Goal: Task Accomplishment & Management: Use online tool/utility

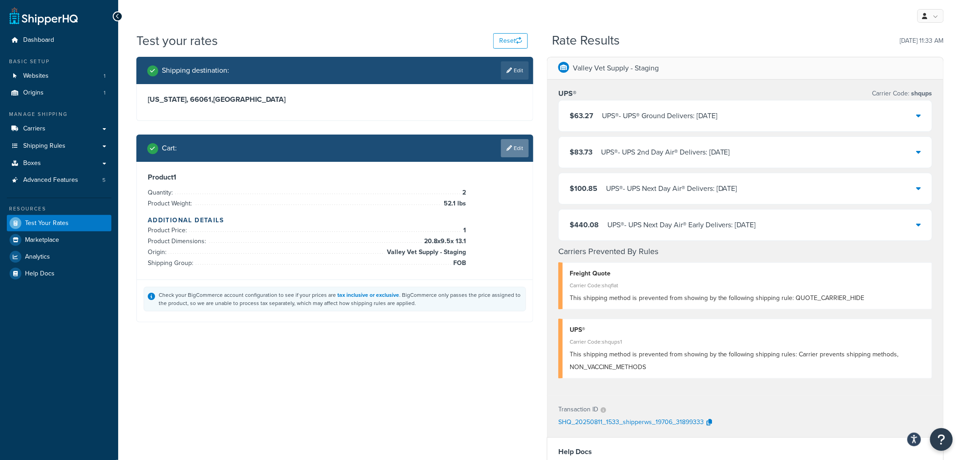
click at [517, 151] on link "Edit" at bounding box center [515, 148] width 28 height 18
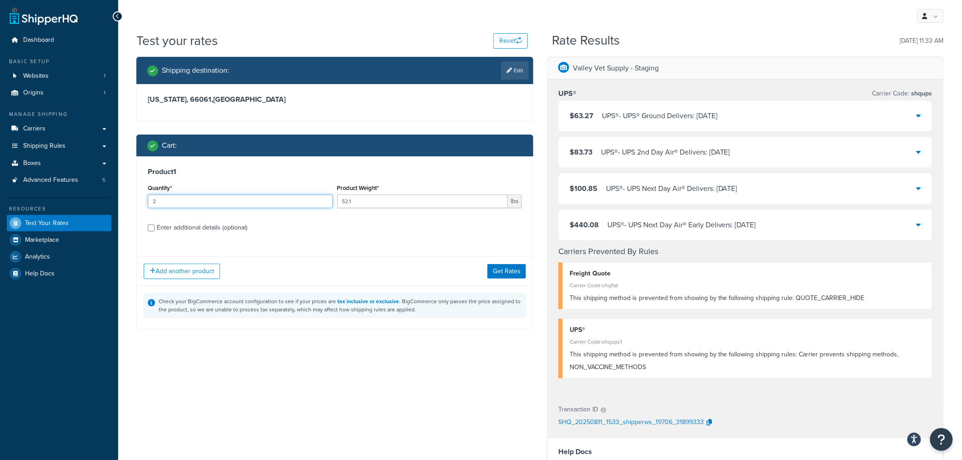
drag, startPoint x: 173, startPoint y: 202, endPoint x: 133, endPoint y: 202, distance: 40.0
click at [133, 202] on div "Shipping destination : Edit [US_STATE], 66061 , [GEOGRAPHIC_DATA] Cart : Produc…" at bounding box center [335, 200] width 411 height 286
type input "1"
click at [355, 196] on input "52.1" at bounding box center [423, 202] width 171 height 14
drag, startPoint x: 376, startPoint y: 202, endPoint x: 322, endPoint y: 198, distance: 54.7
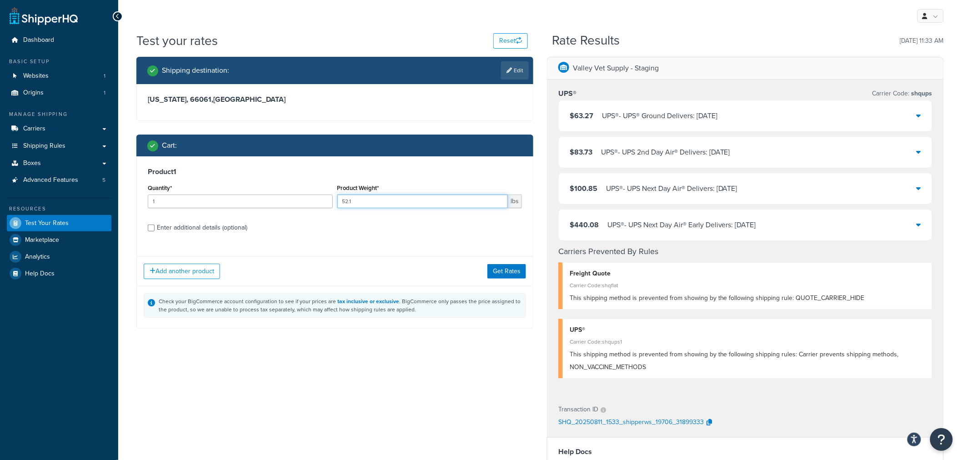
click at [322, 198] on div "Quantity* 1 Product Weight* 52.1 lbs" at bounding box center [335, 198] width 379 height 33
type input "20"
click at [187, 229] on div "Enter additional details (optional)" at bounding box center [202, 228] width 91 height 13
click at [155, 229] on input "Enter additional details (optional)" at bounding box center [151, 228] width 7 height 7
checkbox input "true"
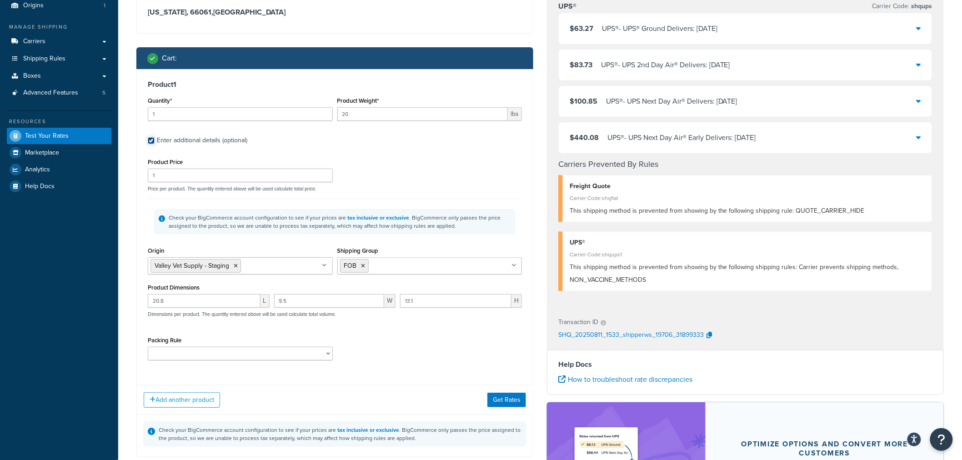
scroll to position [101, 0]
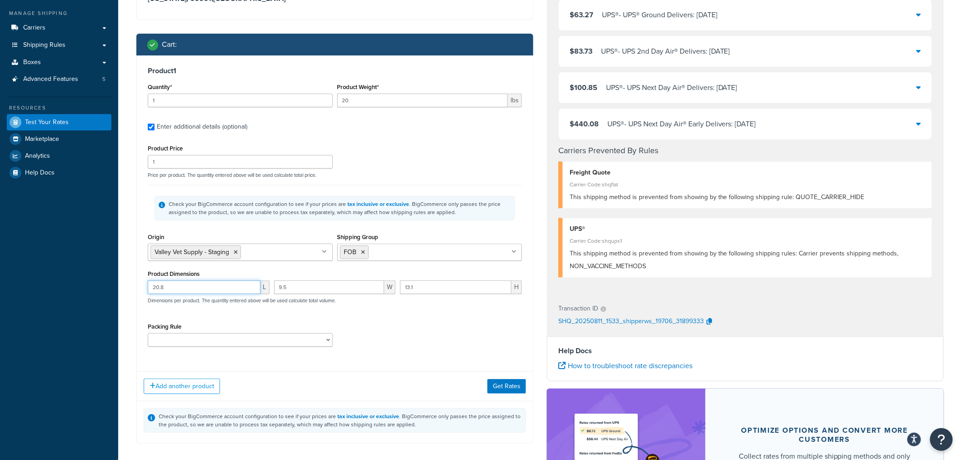
drag, startPoint x: 173, startPoint y: 287, endPoint x: 119, endPoint y: 282, distance: 54.4
click at [119, 282] on div "Test your rates Reset Rate Results [DATE] 11:33 AM Shipping destination : Edit …" at bounding box center [540, 253] width 844 height 645
type input "32"
type input "14.25"
type input "14.75"
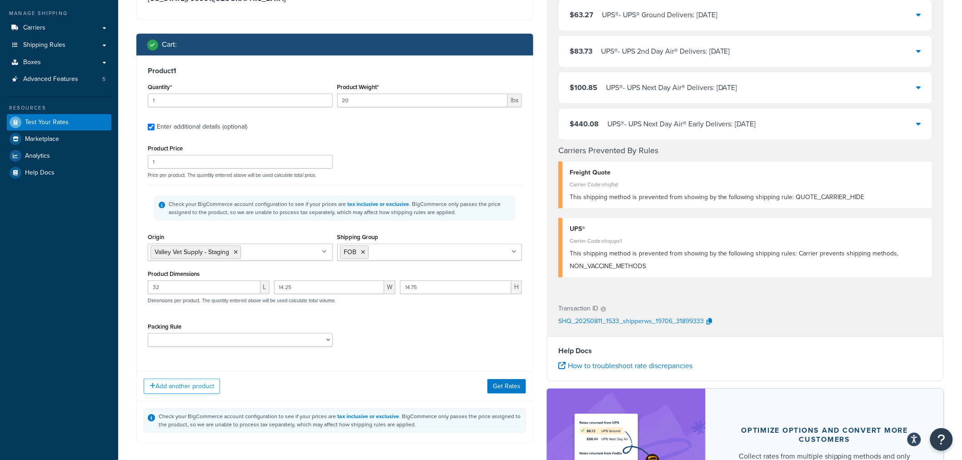
click at [129, 300] on div "Test your rates Reset Rate Results [DATE] 11:33 AM Shipping destination : Edit …" at bounding box center [540, 253] width 844 height 645
click at [510, 391] on button "Get Rates" at bounding box center [507, 386] width 39 height 15
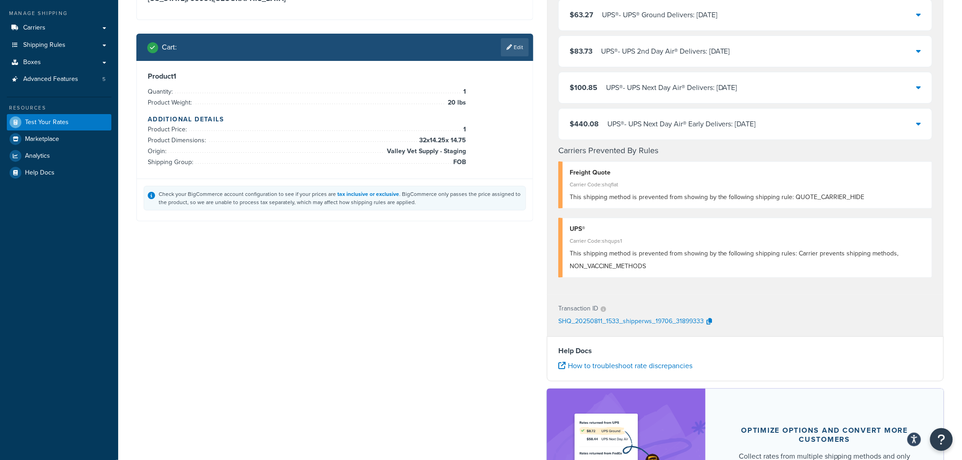
scroll to position [0, 0]
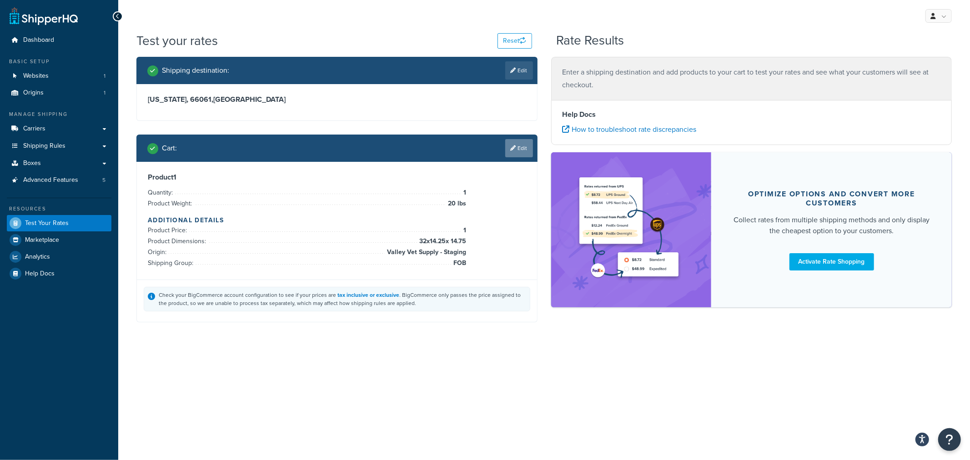
click at [519, 149] on link "Edit" at bounding box center [519, 148] width 28 height 18
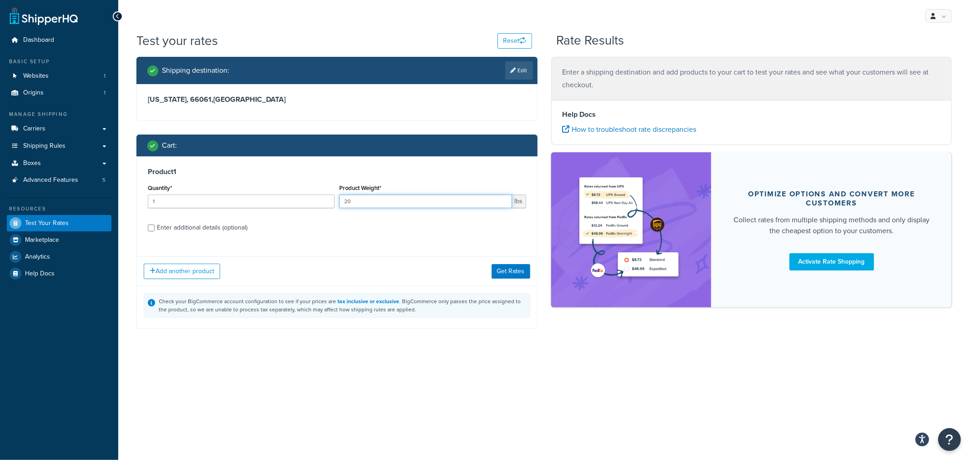
click at [358, 201] on input "20" at bounding box center [425, 202] width 173 height 14
type input "20.01"
click at [498, 275] on button "Get Rates" at bounding box center [511, 271] width 39 height 15
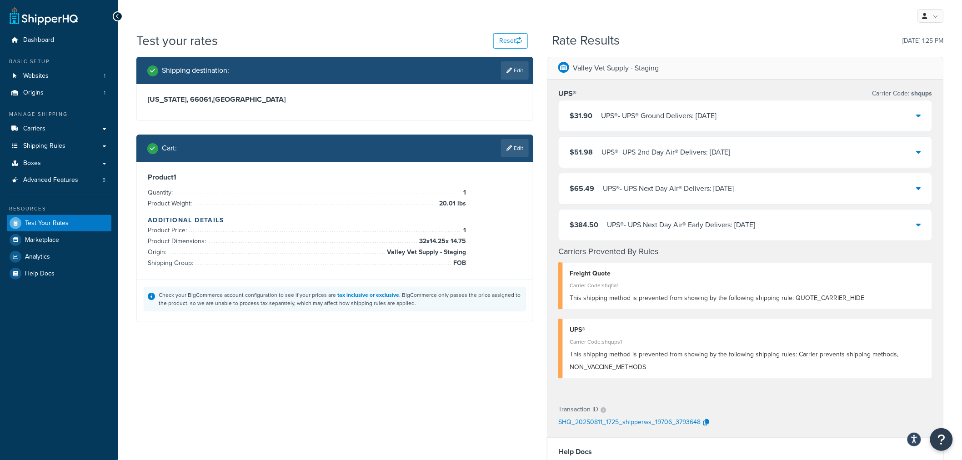
click at [514, 146] on link "Edit" at bounding box center [515, 148] width 28 height 18
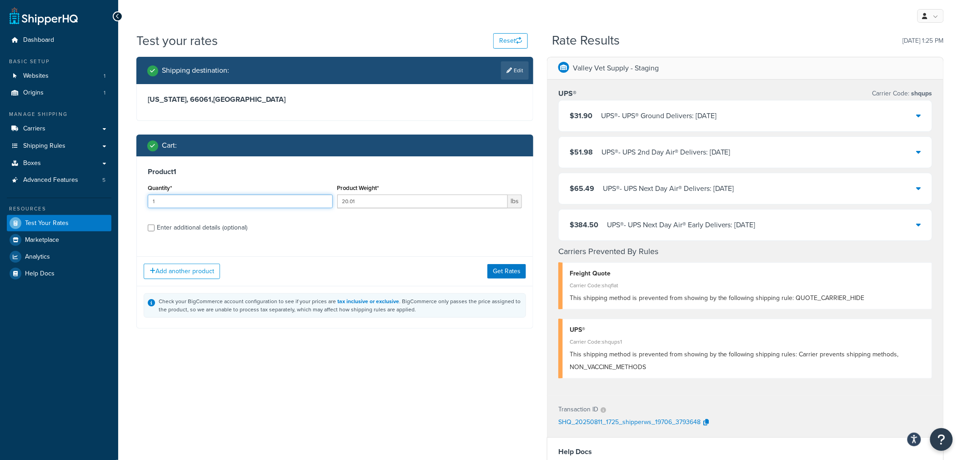
click at [141, 202] on div "Product 1 Quantity* 1 Product Weight* 20.01 lbs Enter additional details (optio…" at bounding box center [335, 202] width 396 height 93
type input "2"
click at [383, 203] on input "20.01" at bounding box center [423, 202] width 171 height 14
type input "20"
click at [502, 270] on button "Get Rates" at bounding box center [507, 271] width 39 height 15
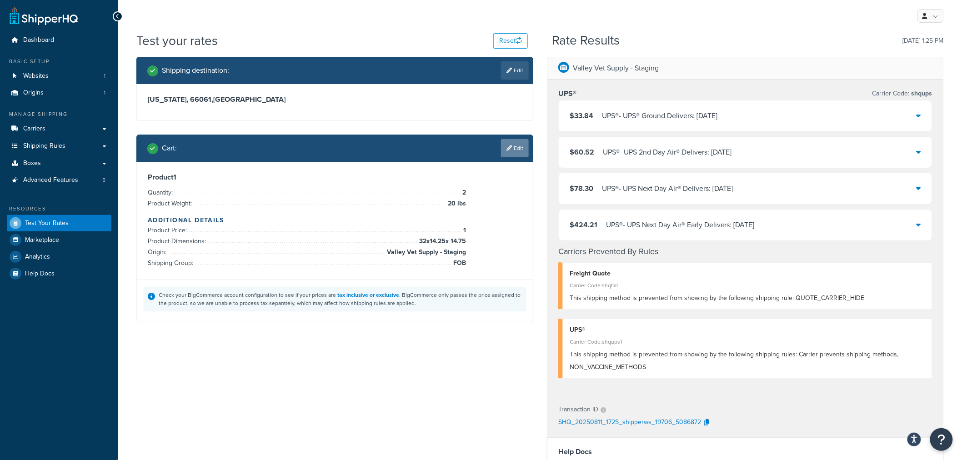
click at [524, 145] on link "Edit" at bounding box center [515, 148] width 28 height 18
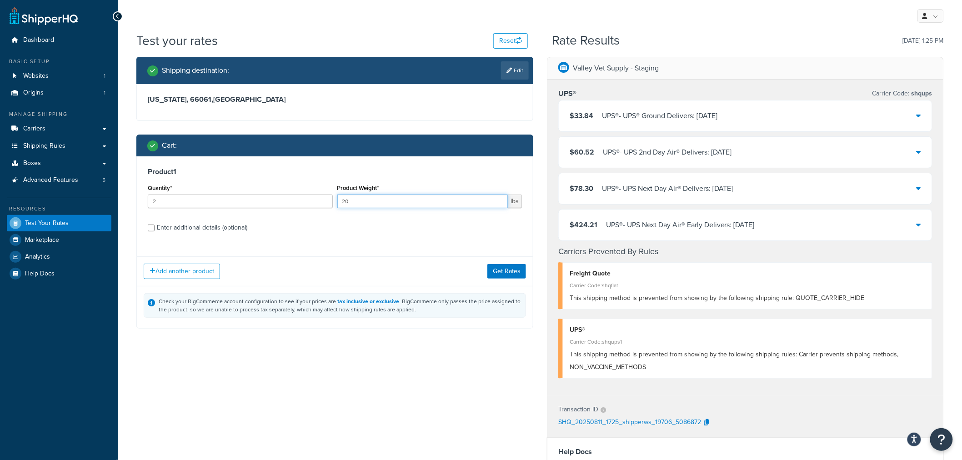
drag, startPoint x: 378, startPoint y: 200, endPoint x: 321, endPoint y: 201, distance: 56.9
click at [321, 201] on div "Quantity* 2 Product Weight* 20 lbs" at bounding box center [335, 198] width 379 height 33
type input "45"
drag, startPoint x: 181, startPoint y: 205, endPoint x: 131, endPoint y: 203, distance: 50.5
click at [131, 203] on div "Shipping destination : Edit [US_STATE], 66061 , [GEOGRAPHIC_DATA] Cart : Produc…" at bounding box center [335, 200] width 411 height 286
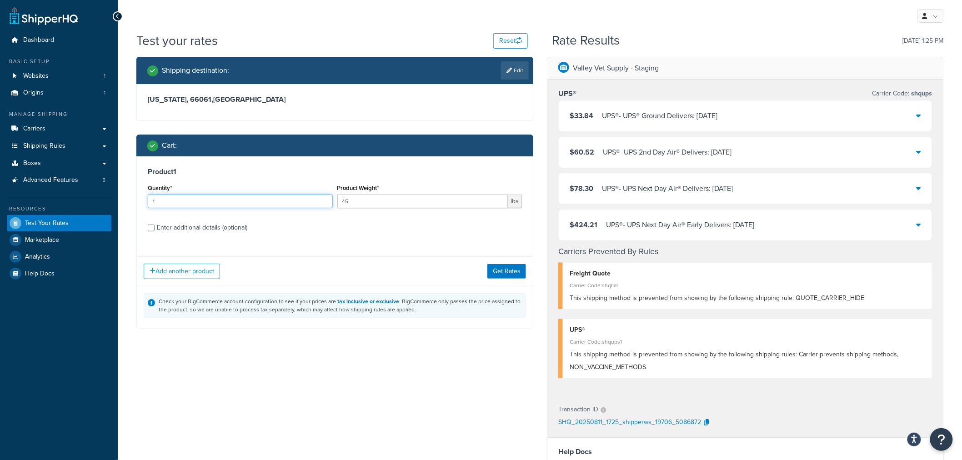
type input "1"
click at [494, 272] on button "Get Rates" at bounding box center [507, 271] width 39 height 15
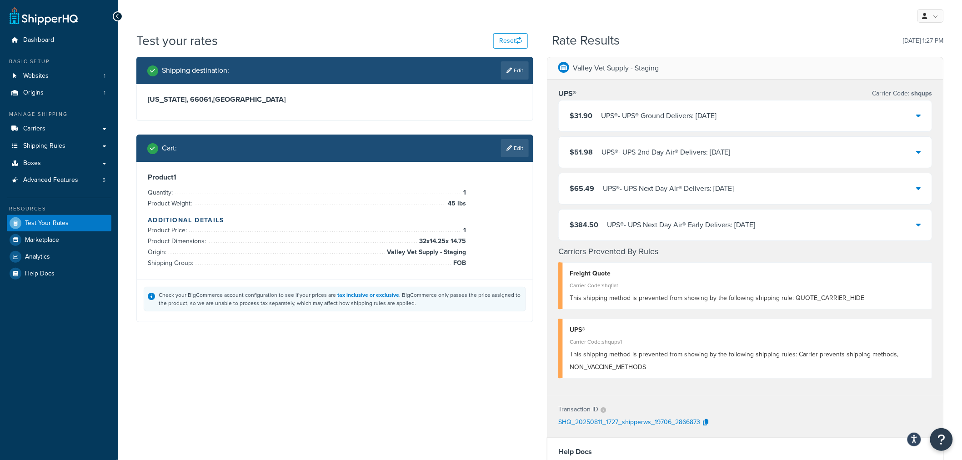
drag, startPoint x: 519, startPoint y: 153, endPoint x: 506, endPoint y: 156, distance: 13.9
click at [519, 153] on link "Edit" at bounding box center [515, 148] width 28 height 18
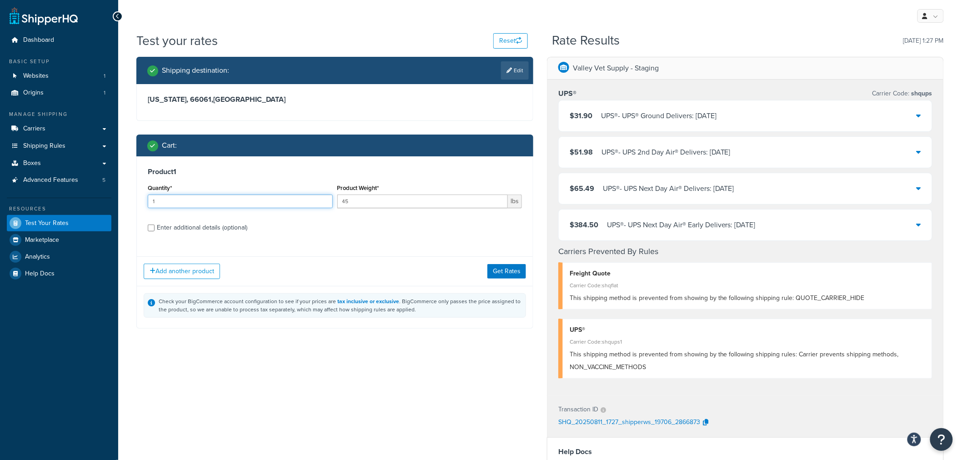
drag, startPoint x: 187, startPoint y: 202, endPoint x: 124, endPoint y: 201, distance: 62.8
click at [125, 201] on div "Test your rates Reset Rate Results [DATE] 1:27 PM Shipping destination : Edit […" at bounding box center [540, 354] width 844 height 645
type input "2"
click at [503, 269] on button "Get Rates" at bounding box center [507, 271] width 39 height 15
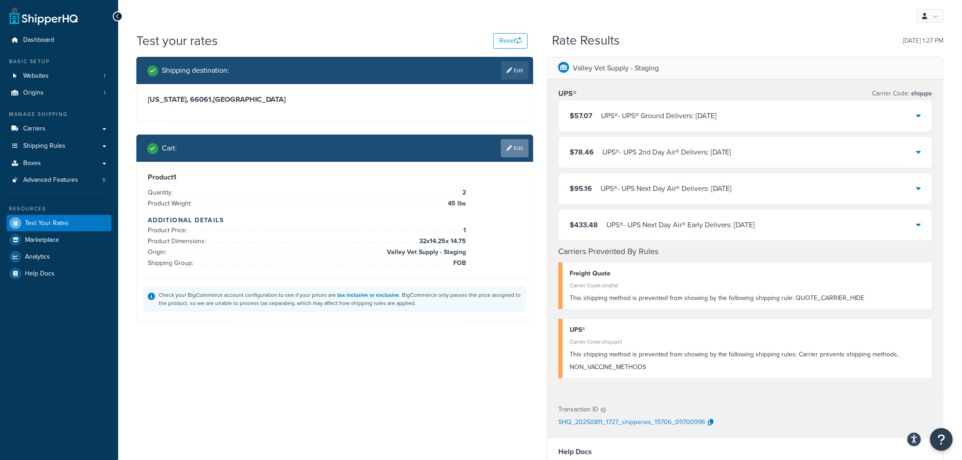
click at [516, 144] on link "Edit" at bounding box center [515, 148] width 28 height 18
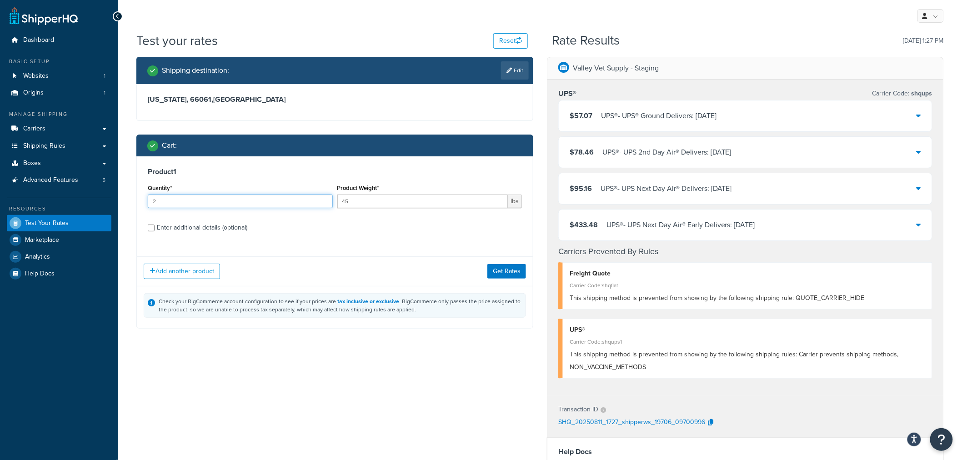
drag, startPoint x: 155, startPoint y: 203, endPoint x: 101, endPoint y: 206, distance: 53.7
click at [103, 205] on div "Dashboard Basic Setup Websites 1 Origins 1 Manage Shipping Carriers Carriers Al…" at bounding box center [481, 350] width 962 height 700
type input "1"
click at [358, 201] on input "45" at bounding box center [423, 202] width 171 height 14
click at [355, 201] on input "45" at bounding box center [423, 202] width 171 height 14
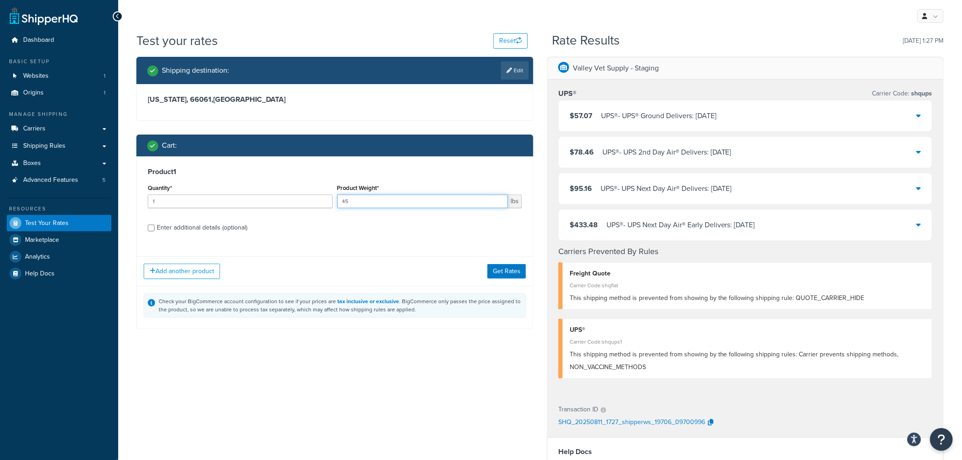
drag, startPoint x: 365, startPoint y: 201, endPoint x: 323, endPoint y: 201, distance: 41.8
click at [323, 201] on div "Quantity* 1 Product Weight* 45 lbs" at bounding box center [335, 198] width 379 height 33
type input "6.95"
click at [214, 230] on div "Enter additional details (optional)" at bounding box center [202, 228] width 91 height 13
click at [155, 230] on input "Enter additional details (optional)" at bounding box center [151, 228] width 7 height 7
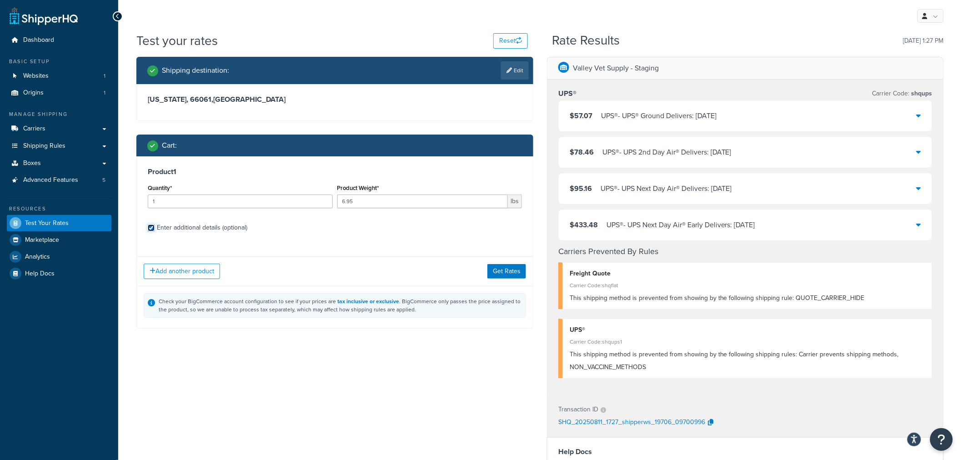
checkbox input "true"
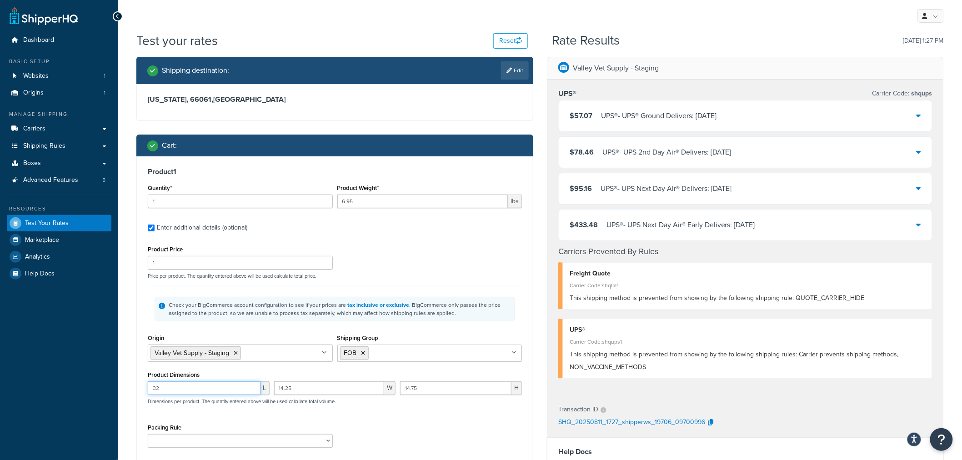
drag, startPoint x: 174, startPoint y: 388, endPoint x: 125, endPoint y: 389, distance: 49.1
click at [125, 389] on div "Test your rates Reset Rate Results [DATE] 1:27 PM Shipping destination : Edit […" at bounding box center [540, 354] width 844 height 645
click at [173, 389] on input "32" at bounding box center [204, 389] width 113 height 14
drag, startPoint x: 175, startPoint y: 389, endPoint x: 110, endPoint y: 387, distance: 64.6
click at [110, 387] on div "Dashboard Basic Setup Websites 1 Origins 1 Manage Shipping Carriers Carriers Al…" at bounding box center [481, 350] width 962 height 700
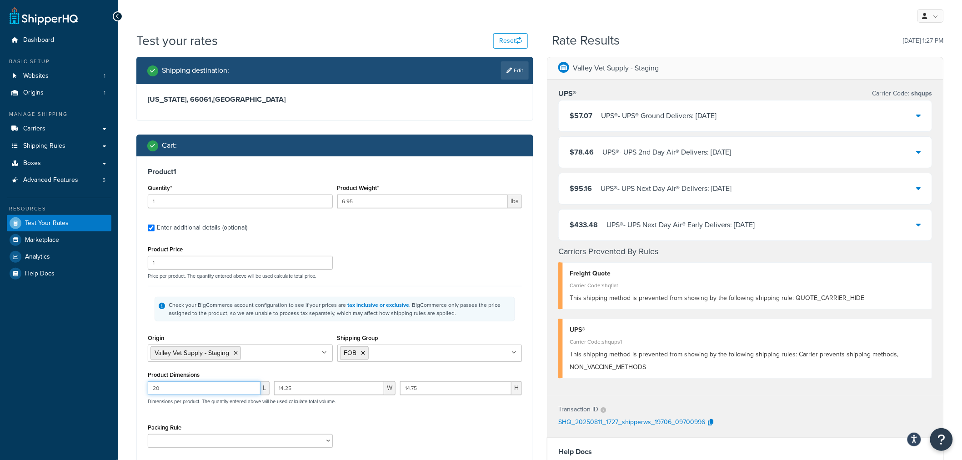
type input "20"
type input "18.6"
type input "6.6"
click at [111, 389] on div "Dashboard Basic Setup Websites 1 Origins 1 Manage Shipping Carriers Carriers Al…" at bounding box center [59, 350] width 118 height 700
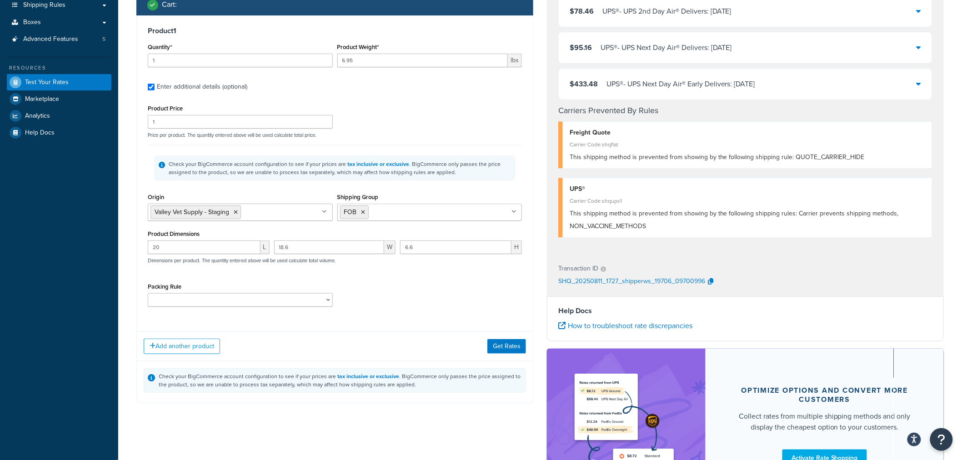
scroll to position [151, 0]
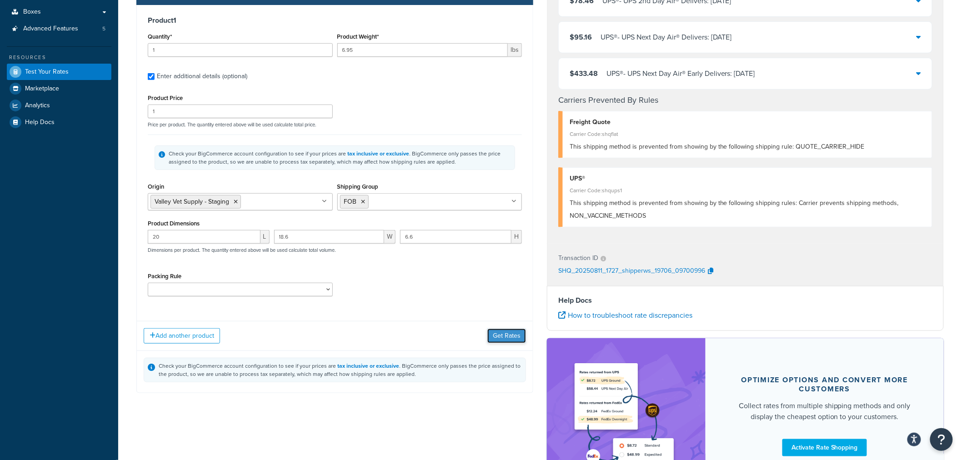
click at [509, 334] on button "Get Rates" at bounding box center [507, 336] width 39 height 15
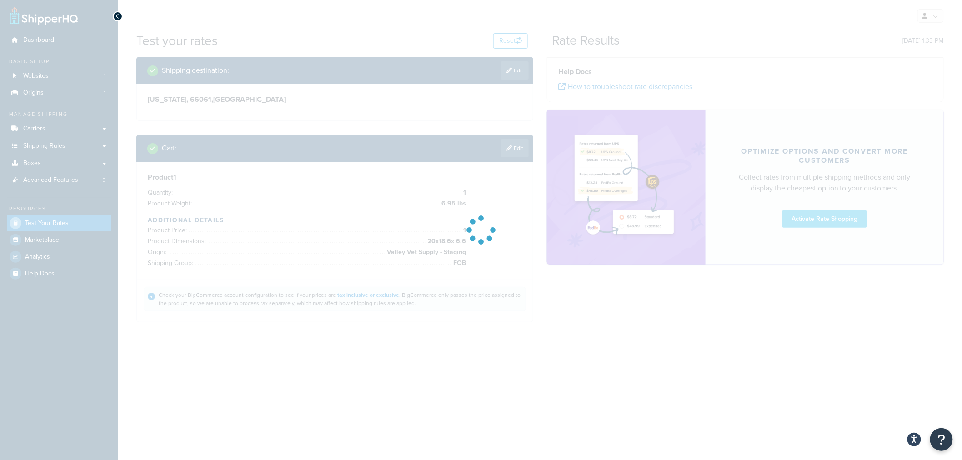
scroll to position [0, 0]
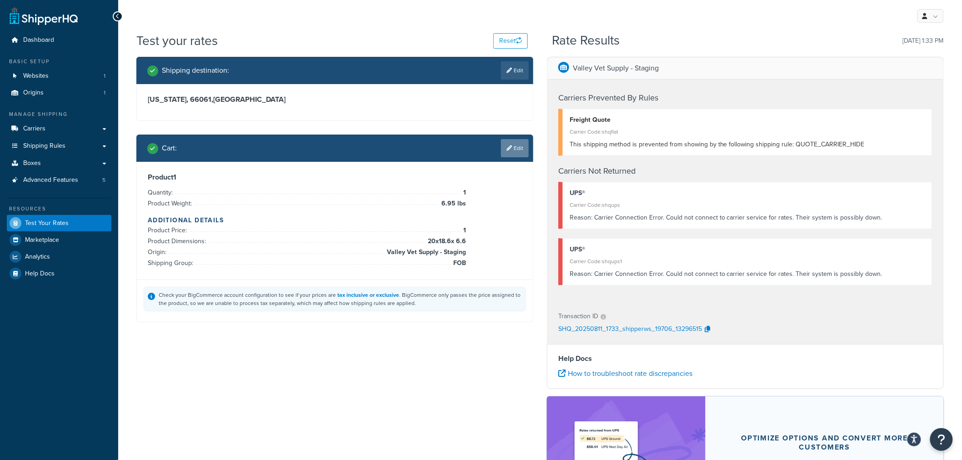
click at [514, 147] on link "Edit" at bounding box center [515, 148] width 28 height 18
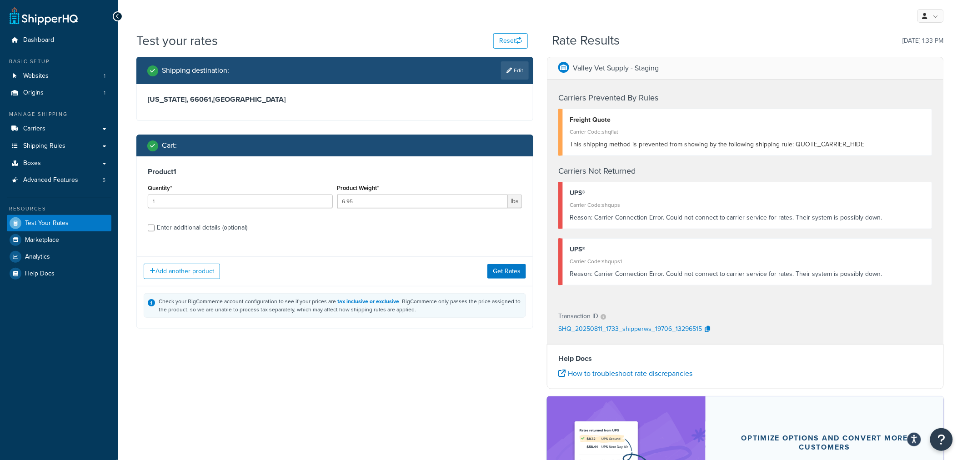
click at [236, 229] on div "Enter additional details (optional)" at bounding box center [202, 228] width 91 height 13
click at [155, 229] on input "Enter additional details (optional)" at bounding box center [151, 228] width 7 height 7
checkbox input "true"
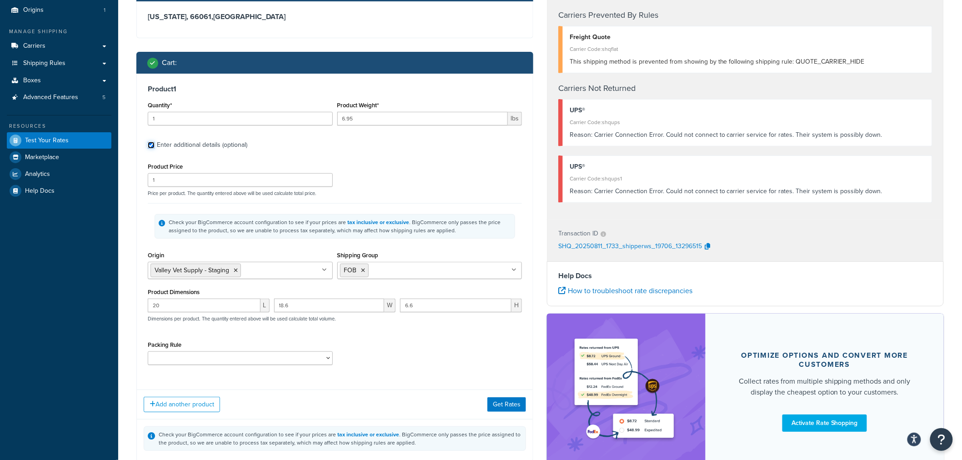
scroll to position [101, 0]
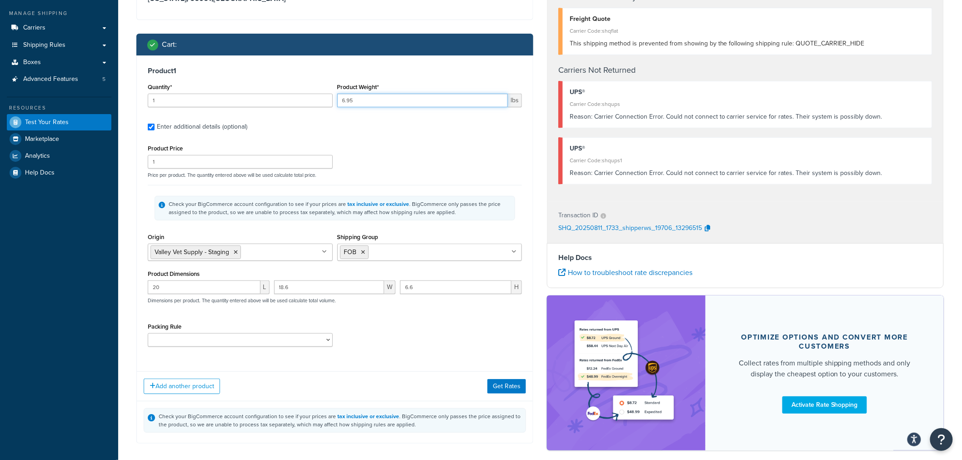
click at [361, 103] on input "6.95" at bounding box center [423, 101] width 171 height 14
type input "6.96"
drag, startPoint x: 499, startPoint y: 387, endPoint x: 489, endPoint y: 385, distance: 10.3
click at [497, 387] on button "Get Rates" at bounding box center [507, 386] width 39 height 15
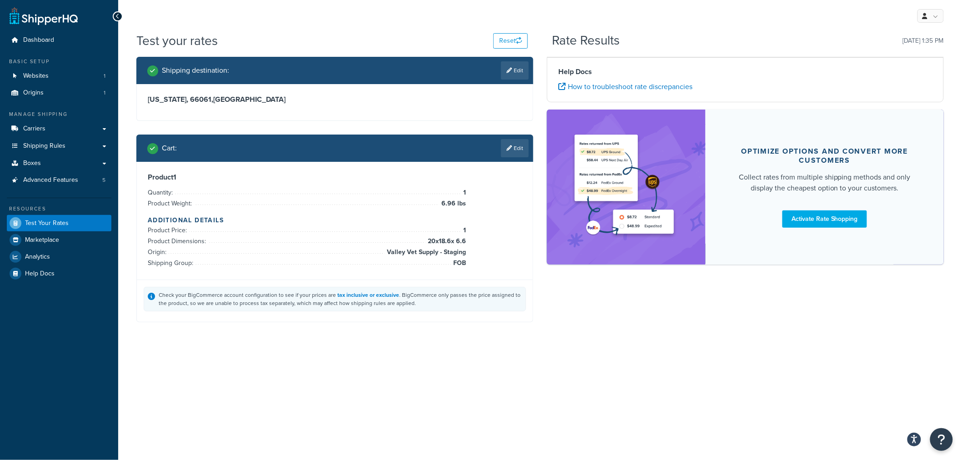
scroll to position [0, 0]
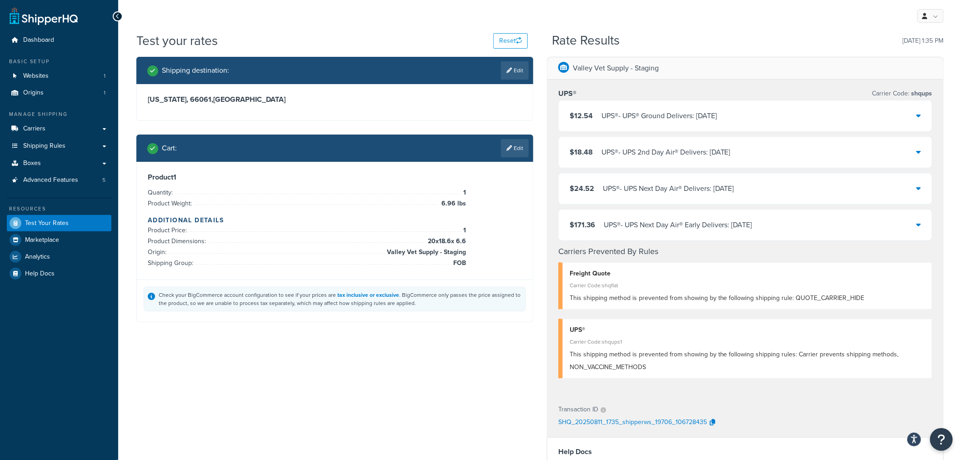
click at [920, 115] on icon at bounding box center [919, 115] width 5 height 7
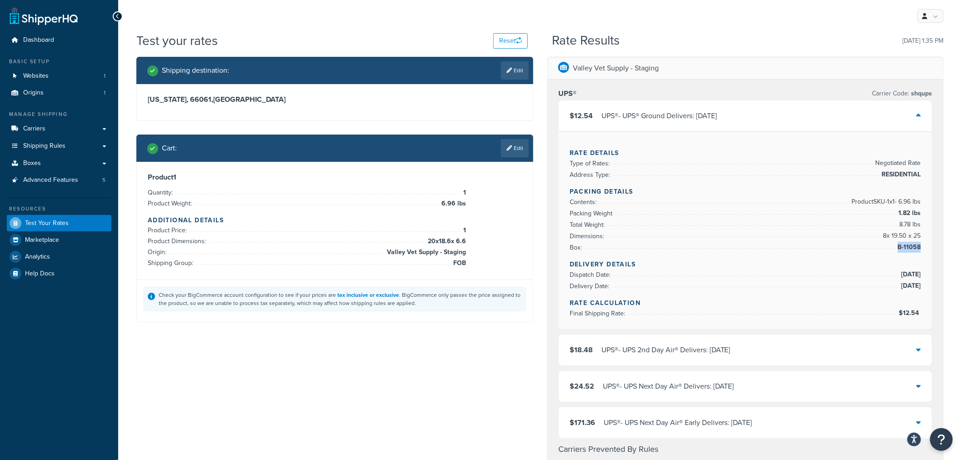
drag, startPoint x: 899, startPoint y: 244, endPoint x: 920, endPoint y: 243, distance: 21.4
click at [920, 243] on span "B-11058" at bounding box center [908, 247] width 25 height 11
copy span "B-11058"
click at [514, 148] on link "Edit" at bounding box center [515, 148] width 28 height 18
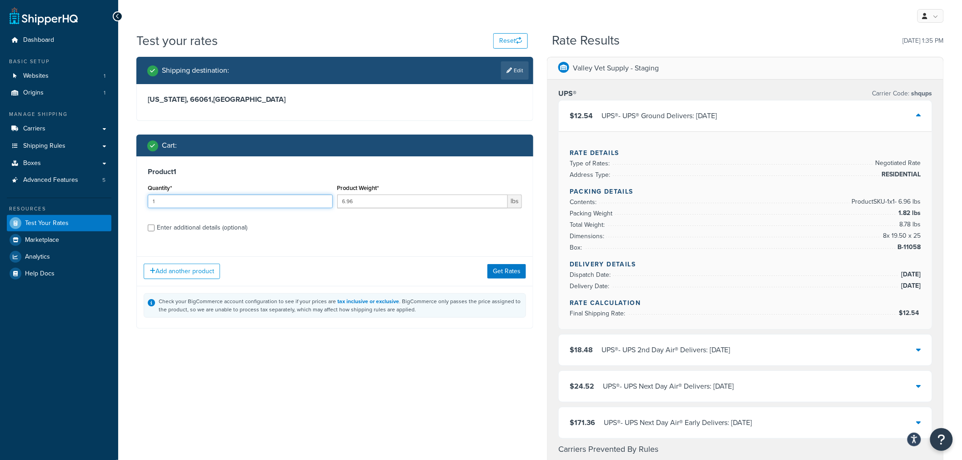
drag, startPoint x: 150, startPoint y: 202, endPoint x: 110, endPoint y: 203, distance: 40.1
click at [110, 203] on div "Dashboard Basic Setup Websites 1 Origins 1 Manage Shipping Carriers Carriers Al…" at bounding box center [481, 448] width 962 height 897
type input "2"
click at [497, 271] on button "Get Rates" at bounding box center [507, 271] width 39 height 15
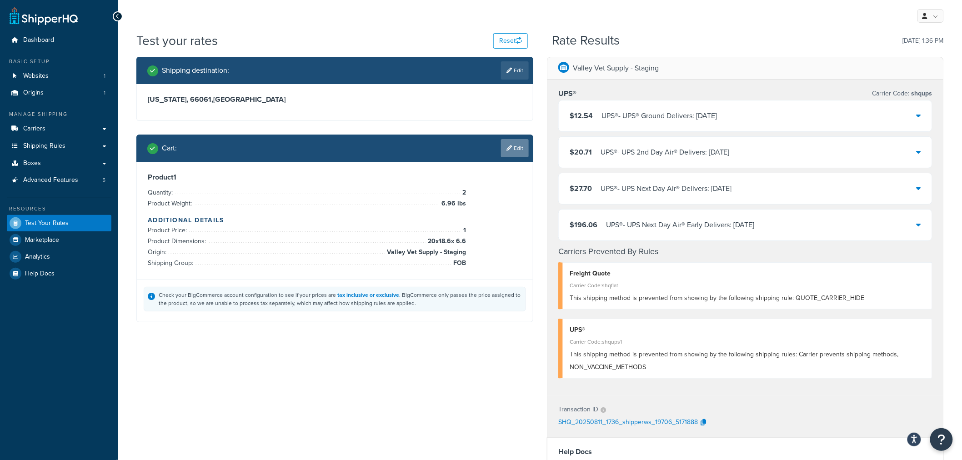
click at [507, 144] on link "Edit" at bounding box center [515, 148] width 28 height 18
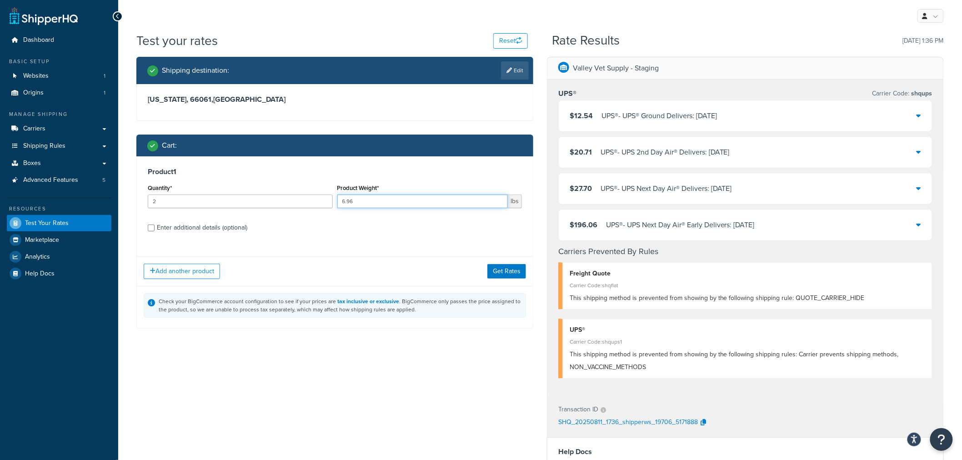
drag, startPoint x: 374, startPoint y: 202, endPoint x: 331, endPoint y: 200, distance: 43.7
click at [331, 200] on div "Quantity* 2 Product Weight* 6.96 lbs" at bounding box center [335, 198] width 379 height 33
type input "30"
drag, startPoint x: 160, startPoint y: 205, endPoint x: 152, endPoint y: 205, distance: 7.7
click at [152, 205] on input "2" at bounding box center [240, 202] width 185 height 14
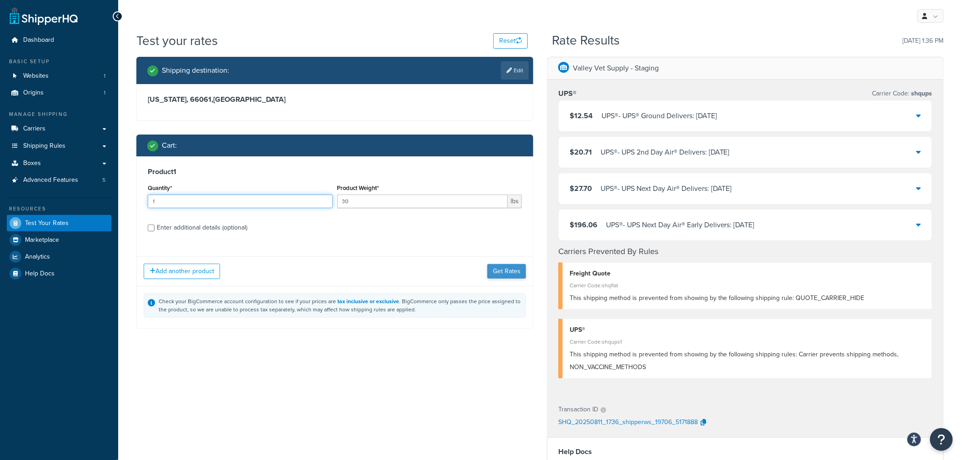
type input "1"
click at [498, 272] on button "Get Rates" at bounding box center [507, 271] width 39 height 15
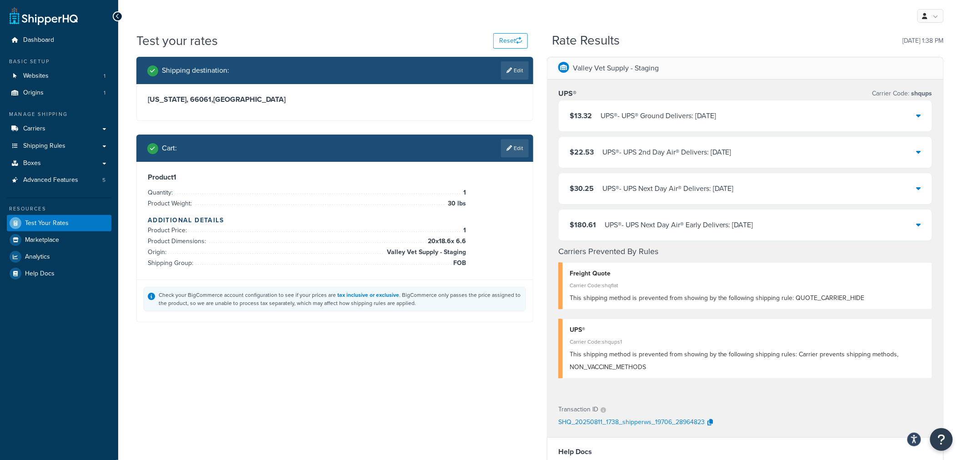
drag, startPoint x: 522, startPoint y: 150, endPoint x: 495, endPoint y: 153, distance: 27.4
click at [522, 150] on link "Edit" at bounding box center [515, 148] width 28 height 18
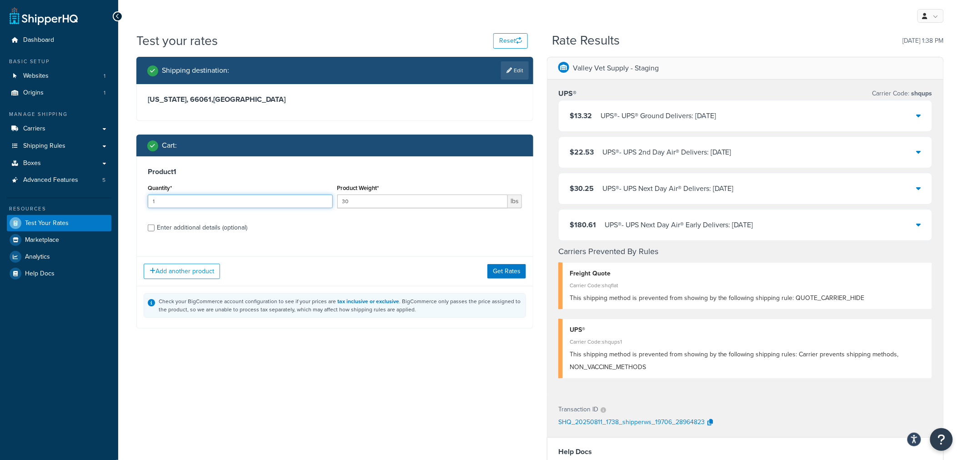
drag, startPoint x: 164, startPoint y: 201, endPoint x: 104, endPoint y: 202, distance: 60.1
click at [104, 202] on div "Dashboard Basic Setup Websites 1 Origins 1 Manage Shipping Carriers Carriers Al…" at bounding box center [481, 350] width 962 height 700
type input "2"
click at [504, 273] on button "Get Rates" at bounding box center [507, 271] width 39 height 15
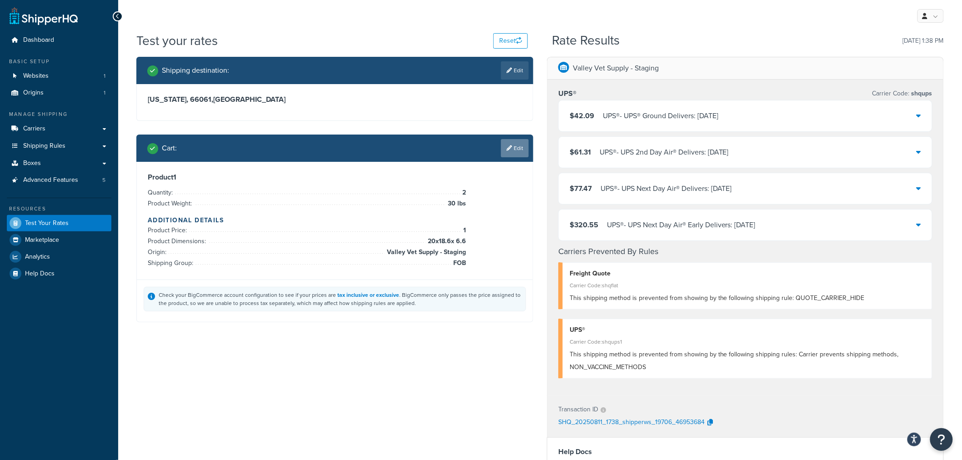
click at [519, 146] on link "Edit" at bounding box center [515, 148] width 28 height 18
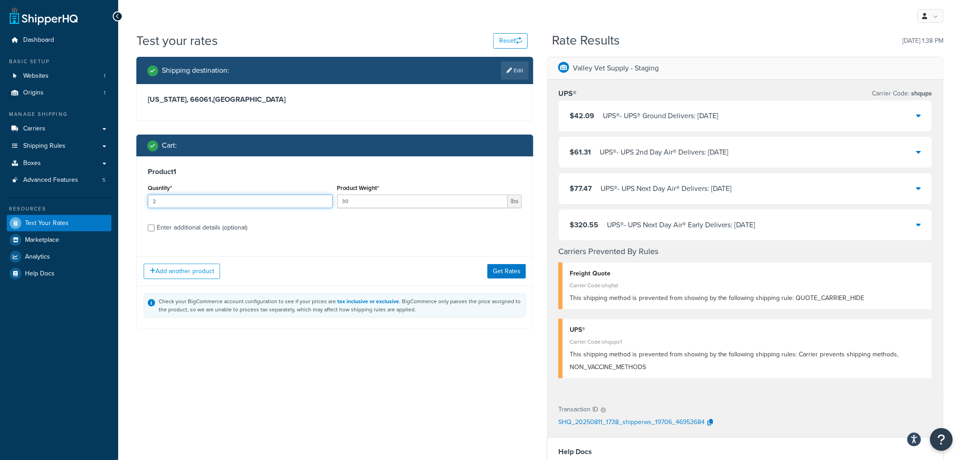
drag, startPoint x: 145, startPoint y: 199, endPoint x: 136, endPoint y: 198, distance: 8.2
click at [136, 198] on div "Product 1 Quantity* 2 Product Weight* 30 lbs Enter additional details (optional…" at bounding box center [334, 242] width 397 height 172
type input "1"
click at [192, 229] on div "Enter additional details (optional)" at bounding box center [202, 228] width 91 height 13
click at [155, 229] on input "Enter additional details (optional)" at bounding box center [151, 228] width 7 height 7
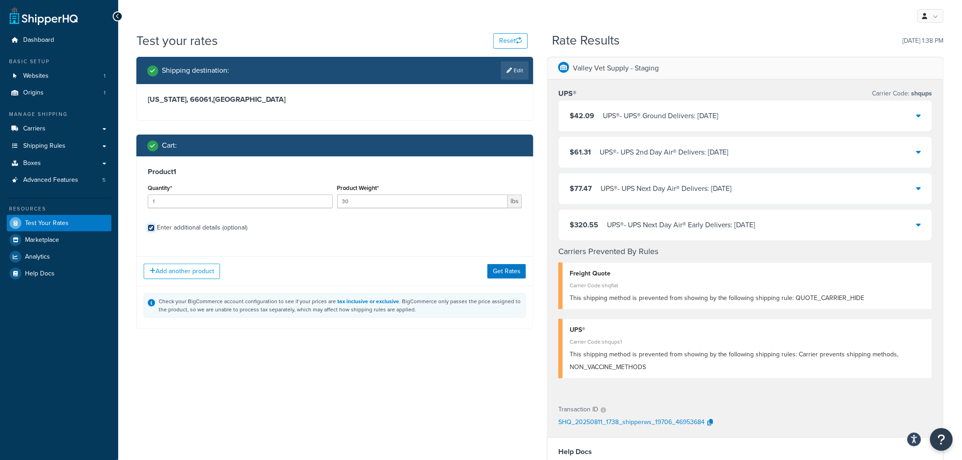
checkbox input "true"
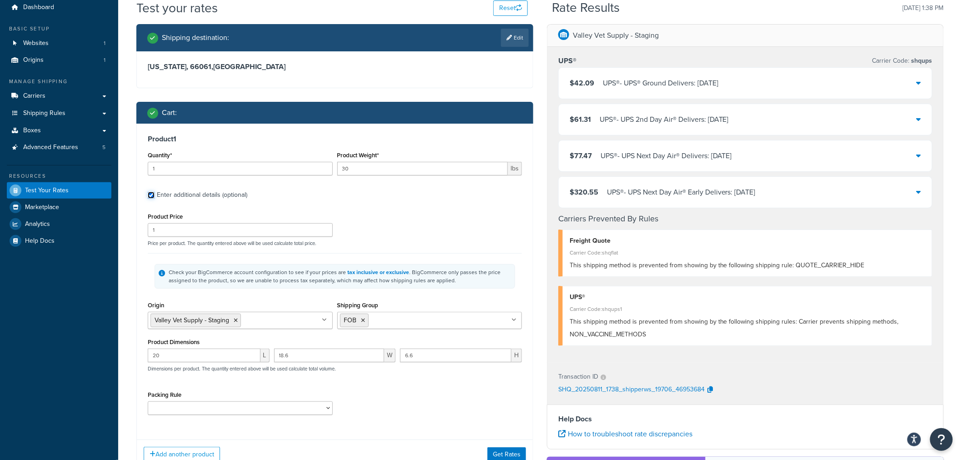
scroll to position [50, 0]
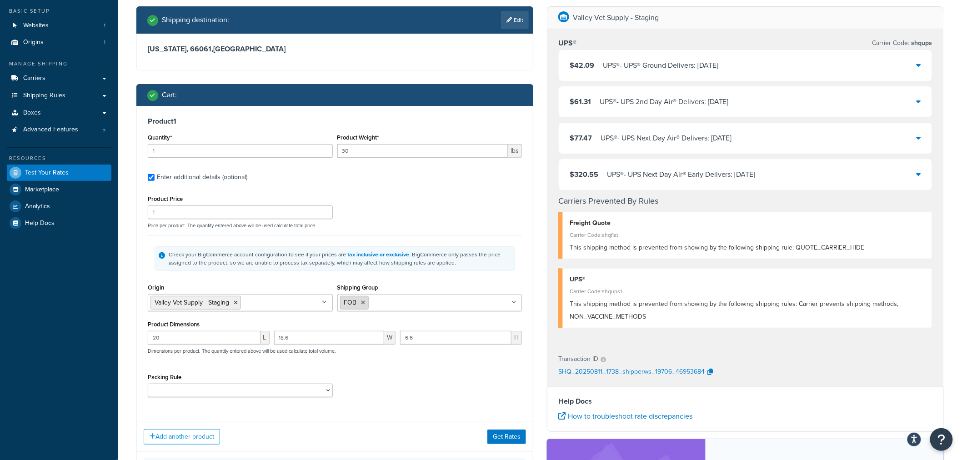
click at [364, 303] on icon at bounding box center [364, 302] width 4 height 5
click at [366, 303] on input "Shipping Group" at bounding box center [380, 302] width 81 height 10
type input "f"
click at [137, 338] on div "Product 1 Quantity* 1 Product Weight* 30 lbs Enter additional details (optional…" at bounding box center [335, 260] width 396 height 309
click at [360, 302] on icon at bounding box center [362, 302] width 4 height 5
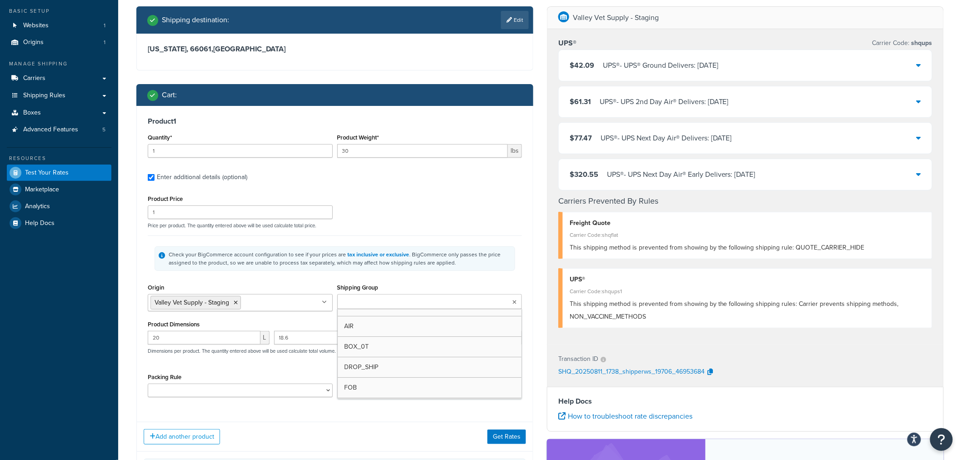
click at [368, 305] on input "Shipping Group" at bounding box center [380, 302] width 81 height 10
type input "f"
click at [130, 340] on div "Shipping destination : Edit [US_STATE], 66061 , [GEOGRAPHIC_DATA] Cart : Produc…" at bounding box center [335, 257] width 411 height 502
drag, startPoint x: 180, startPoint y: 341, endPoint x: 83, endPoint y: 337, distance: 97.0
click at [83, 337] on div "Dashboard Basic Setup Websites 1 Origins 1 Manage Shipping Carriers Carriers Al…" at bounding box center [481, 300] width 962 height 700
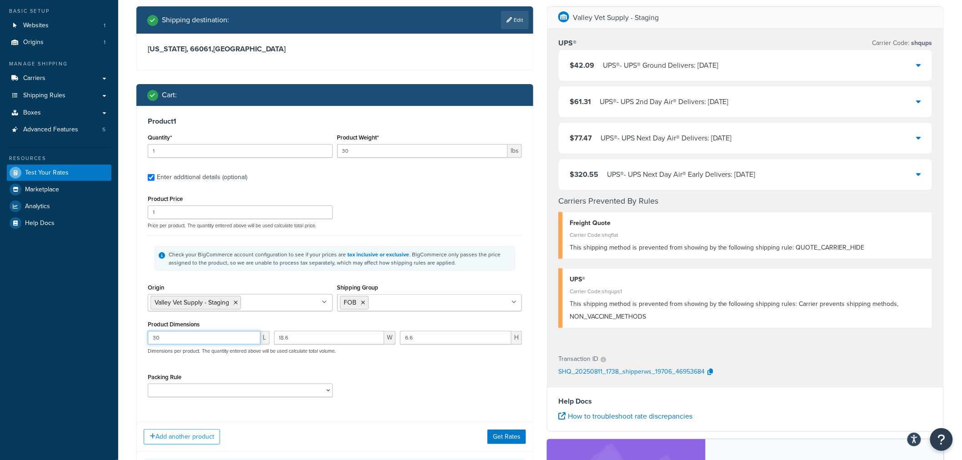
type input "30"
type input "22"
type input "12"
click at [427, 372] on div "Packing Rule BestFit HAZARD SHIP_SEPARATELY unitsPerBox" at bounding box center [335, 387] width 379 height 33
click at [508, 441] on button "Get Rates" at bounding box center [507, 437] width 39 height 15
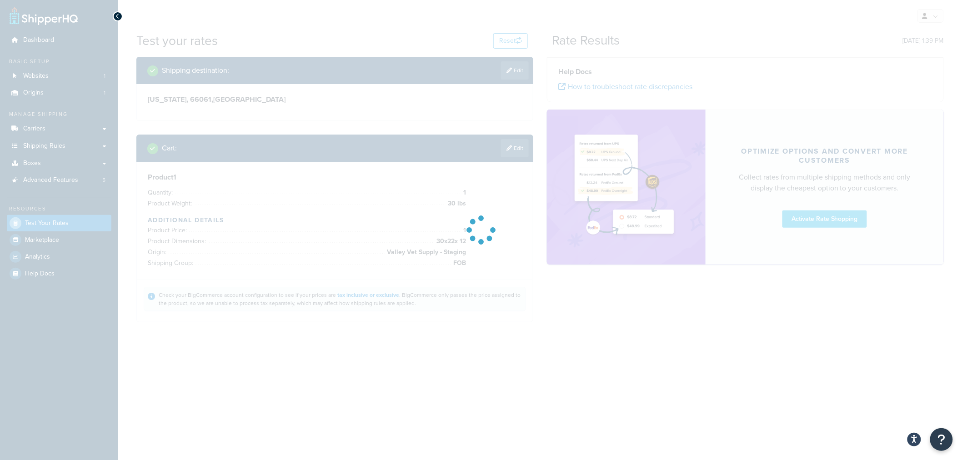
scroll to position [0, 0]
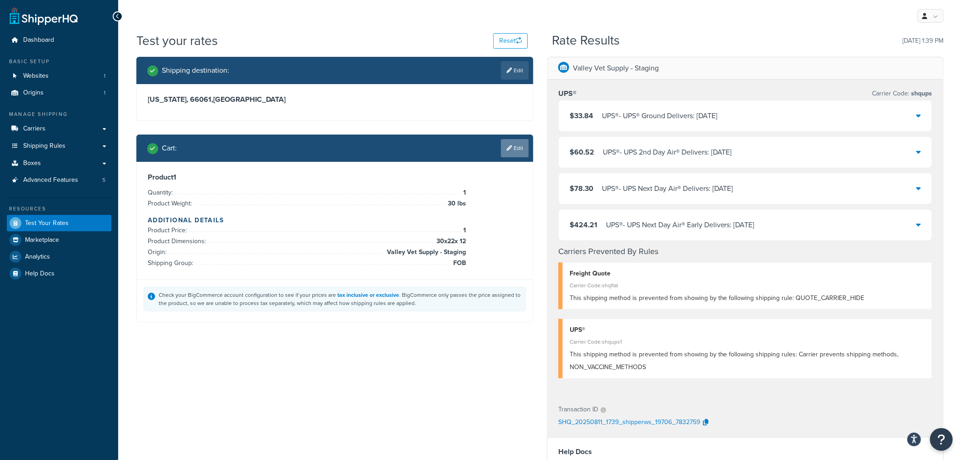
click at [521, 151] on link "Edit" at bounding box center [515, 148] width 28 height 18
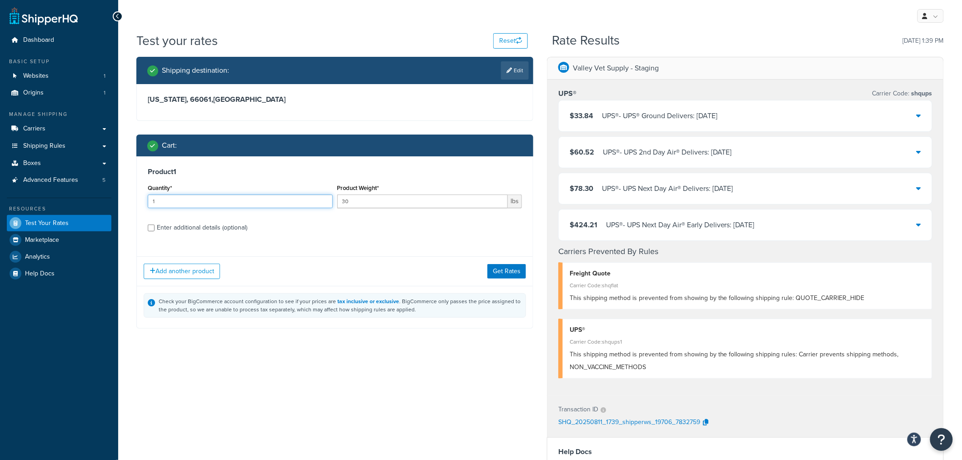
drag, startPoint x: 190, startPoint y: 202, endPoint x: 121, endPoint y: 202, distance: 68.2
click at [121, 202] on div "Test your rates Reset Rate Results [DATE] 1:39 PM Shipping destination : Edit […" at bounding box center [540, 354] width 844 height 645
type input "2"
click at [496, 267] on button "Get Rates" at bounding box center [507, 271] width 39 height 15
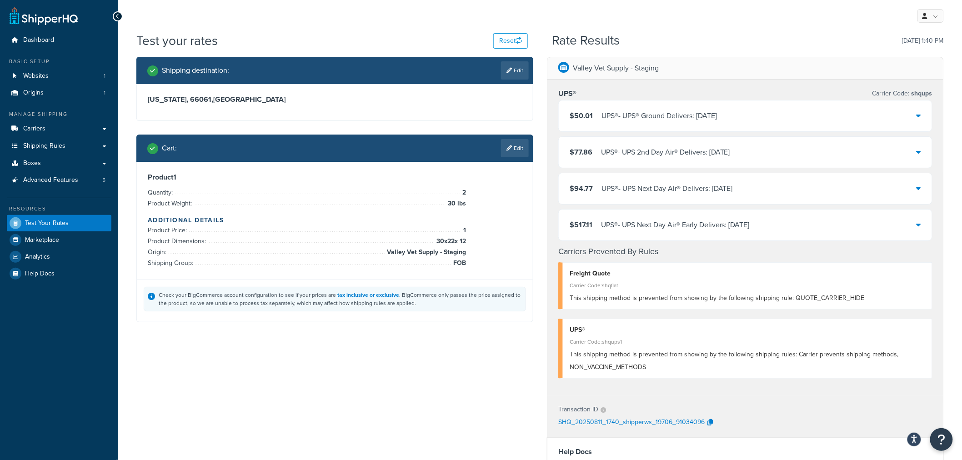
click at [521, 148] on link "Edit" at bounding box center [515, 148] width 28 height 18
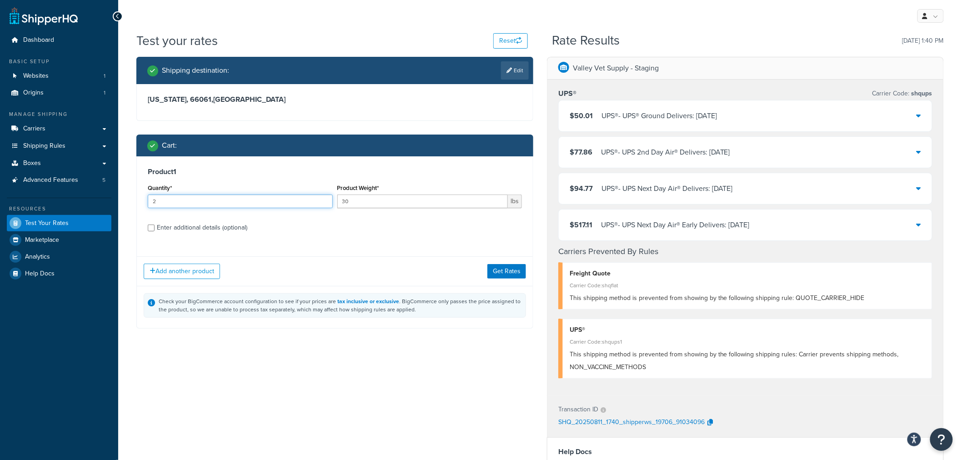
drag, startPoint x: 149, startPoint y: 202, endPoint x: 137, endPoint y: 202, distance: 12.3
click at [137, 202] on div "Product 1 Quantity* 2 Product Weight* 30 lbs Enter additional details (optional)" at bounding box center [335, 202] width 396 height 93
type input "1"
drag, startPoint x: 376, startPoint y: 205, endPoint x: 311, endPoint y: 203, distance: 65.1
click at [311, 203] on div "Quantity* 1 Product Weight* 30 lbs" at bounding box center [335, 198] width 379 height 33
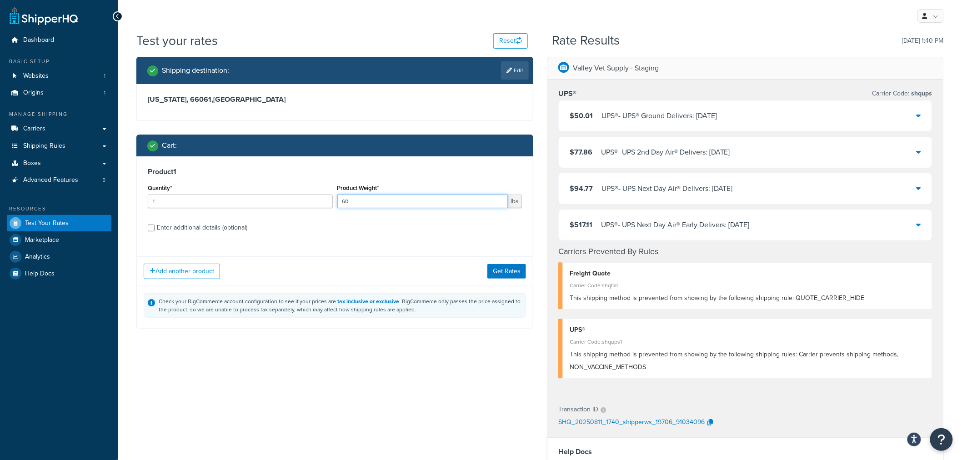
type input "60"
click at [206, 228] on div "Enter additional details (optional)" at bounding box center [202, 228] width 91 height 13
click at [155, 228] on input "Enter additional details (optional)" at bounding box center [151, 228] width 7 height 7
checkbox input "true"
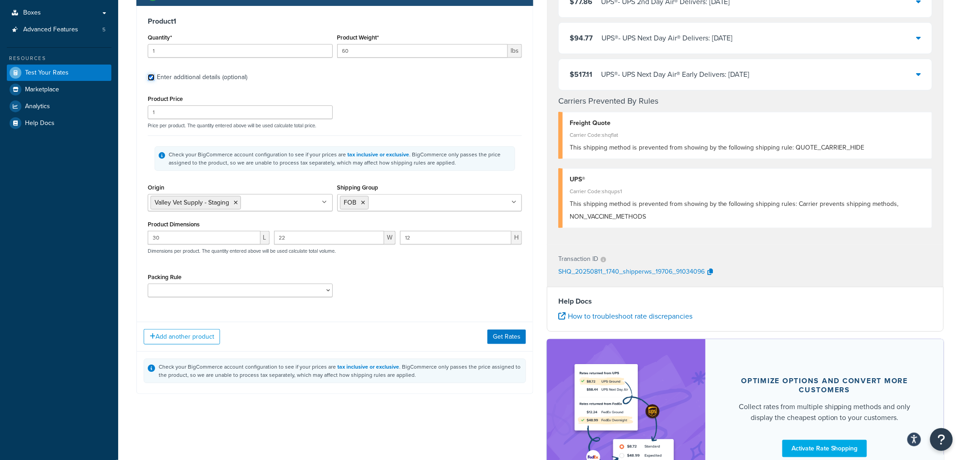
scroll to position [151, 0]
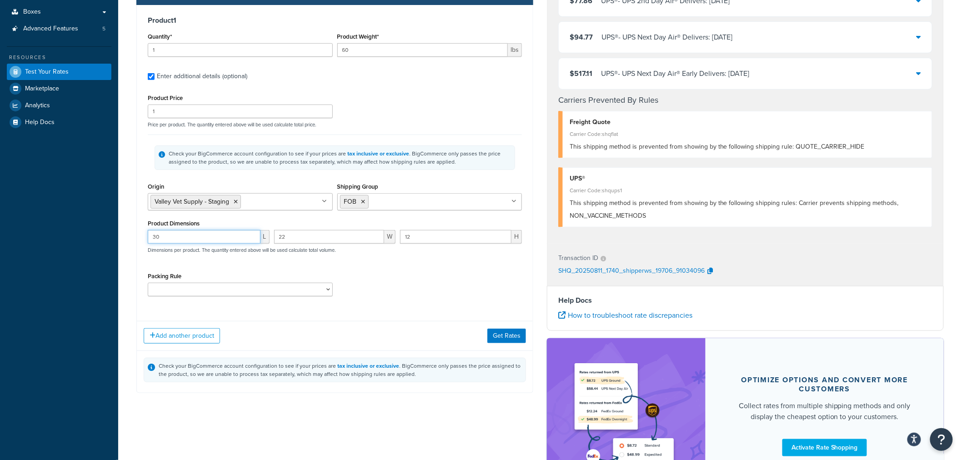
drag, startPoint x: 179, startPoint y: 234, endPoint x: 131, endPoint y: 238, distance: 48.9
click at [131, 238] on div "Shipping destination : Edit [US_STATE], 66061 , [GEOGRAPHIC_DATA] Cart : Produc…" at bounding box center [335, 156] width 411 height 502
click at [175, 240] on input "30" at bounding box center [204, 237] width 113 height 14
type input "30.5"
type input "18.9"
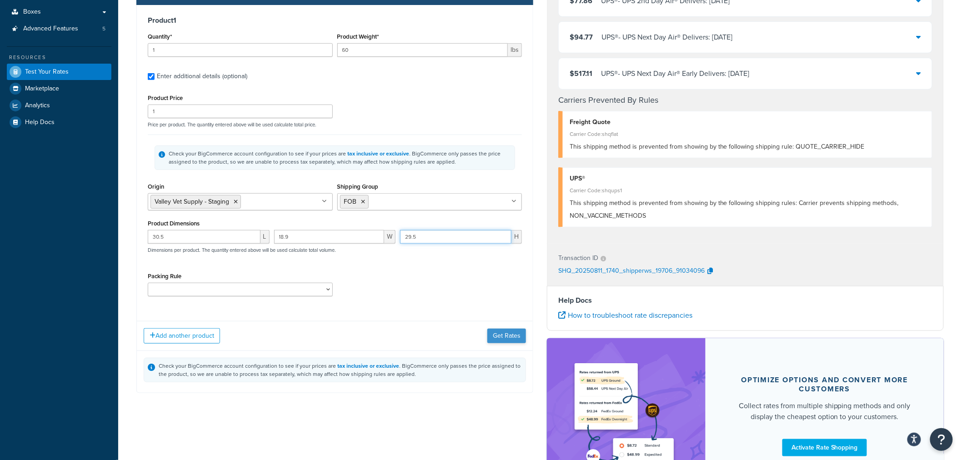
type input "29.5"
click at [492, 335] on button "Get Rates" at bounding box center [507, 336] width 39 height 15
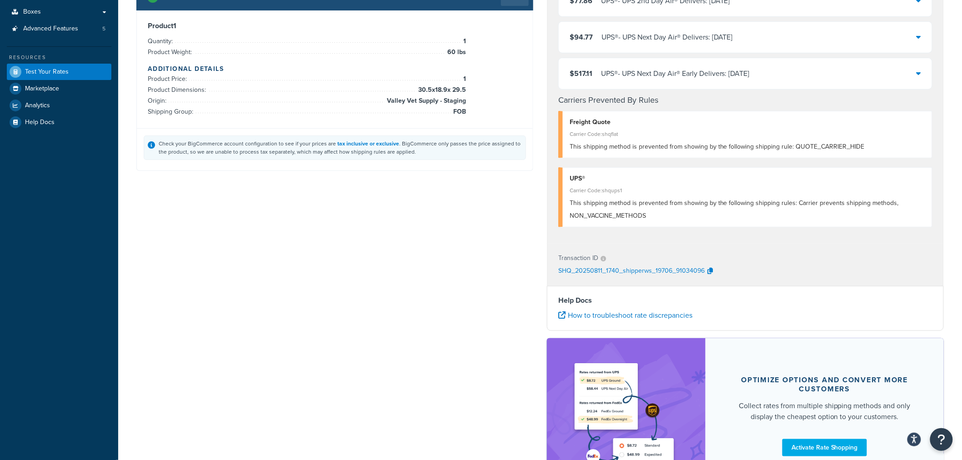
scroll to position [0, 0]
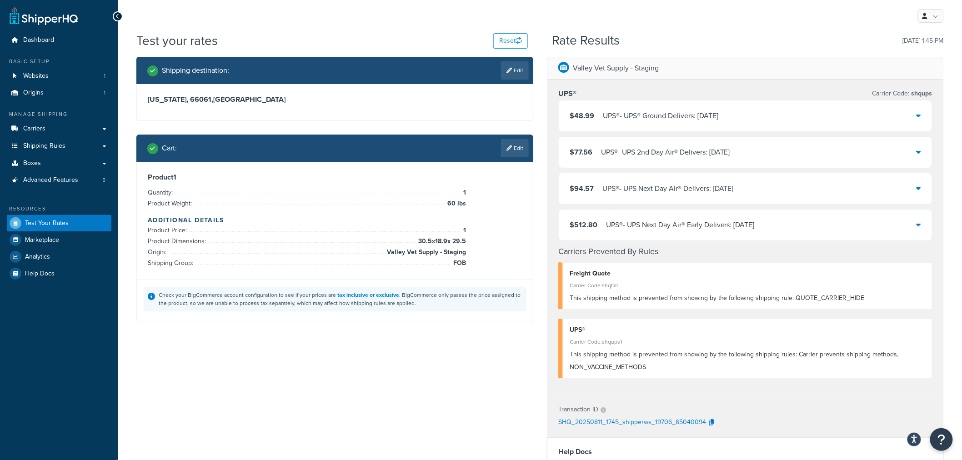
drag, startPoint x: 516, startPoint y: 153, endPoint x: 511, endPoint y: 153, distance: 5.0
click at [516, 153] on link "Edit" at bounding box center [515, 148] width 28 height 18
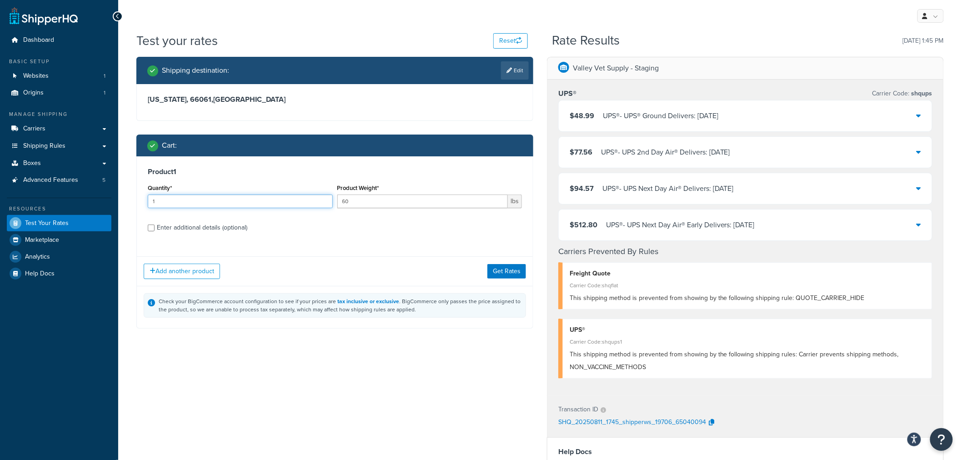
drag, startPoint x: 141, startPoint y: 203, endPoint x: 135, endPoint y: 204, distance: 6.4
click at [135, 204] on div "Shipping destination : Edit [US_STATE], 66061 , [GEOGRAPHIC_DATA] Cart : Produc…" at bounding box center [335, 200] width 411 height 286
type input "2"
click at [506, 272] on button "Get Rates" at bounding box center [507, 271] width 39 height 15
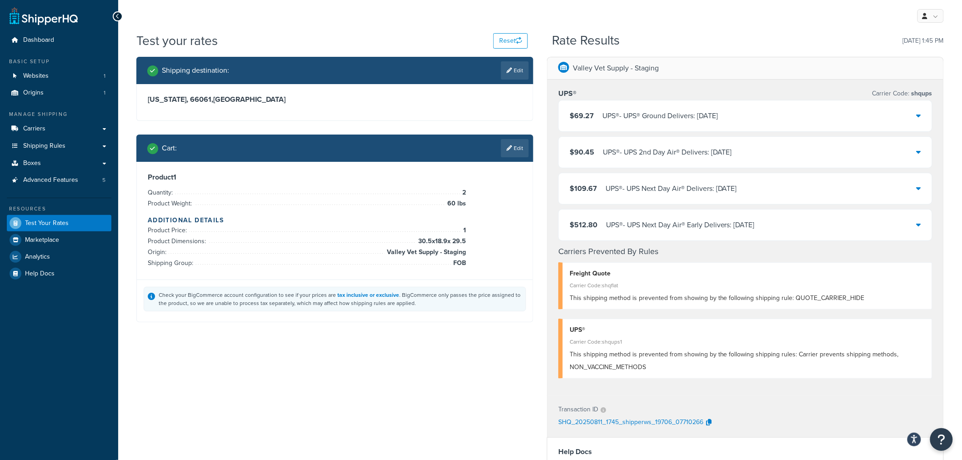
drag, startPoint x: 508, startPoint y: 147, endPoint x: 502, endPoint y: 148, distance: 5.9
click at [508, 147] on icon at bounding box center [509, 148] width 5 height 5
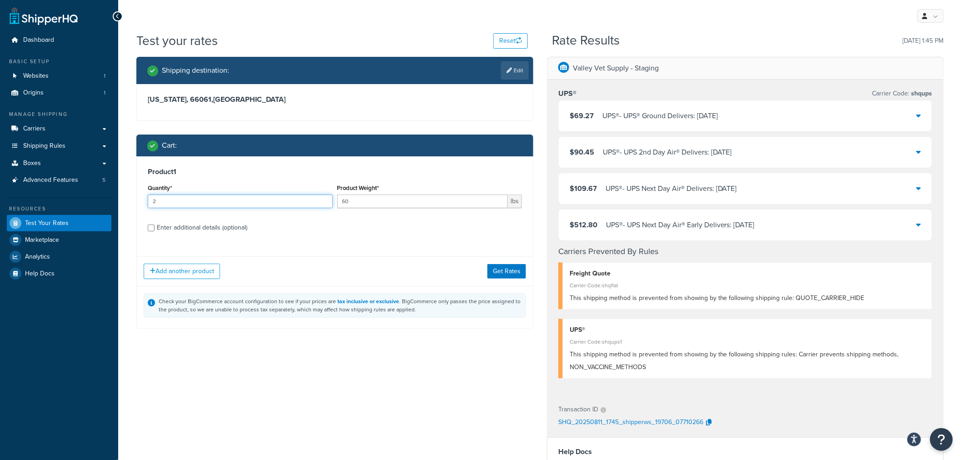
drag, startPoint x: 159, startPoint y: 202, endPoint x: 140, endPoint y: 201, distance: 19.6
click at [140, 201] on div "Product 1 Quantity* 2 Product Weight* 60 lbs Enter additional details (optional)" at bounding box center [335, 202] width 396 height 93
type input "1"
drag, startPoint x: 360, startPoint y: 202, endPoint x: 319, endPoint y: 198, distance: 41.1
click at [319, 198] on div "Quantity* 1 Product Weight* 60 lbs" at bounding box center [335, 198] width 379 height 33
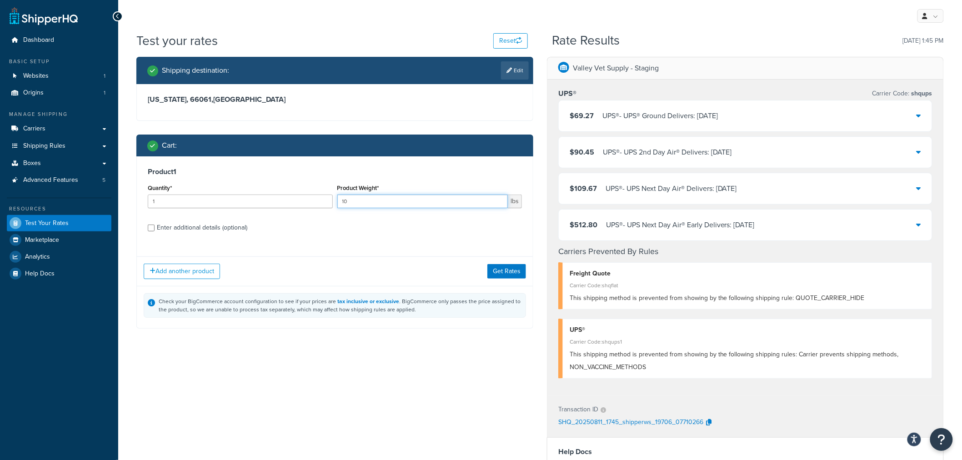
type input "10"
click at [218, 230] on div "Enter additional details (optional)" at bounding box center [202, 228] width 91 height 13
click at [155, 230] on input "Enter additional details (optional)" at bounding box center [151, 228] width 7 height 7
checkbox input "true"
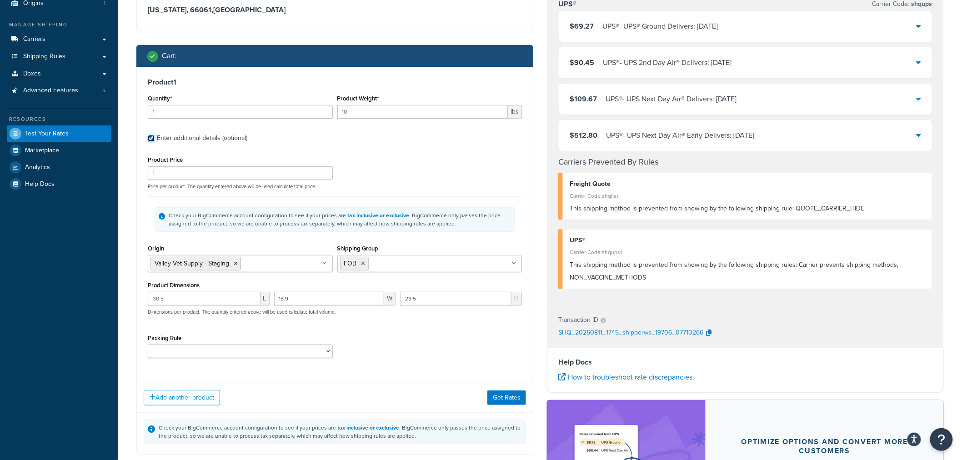
scroll to position [101, 0]
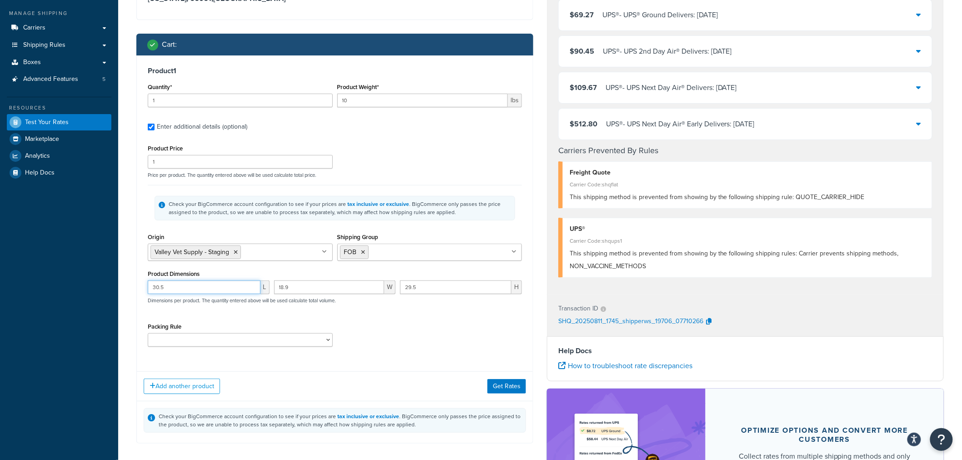
drag, startPoint x: 174, startPoint y: 285, endPoint x: 116, endPoint y: 287, distance: 57.8
click at [116, 287] on div "Dashboard Basic Setup Websites 1 Origins 1 Manage Shipping Carriers Carriers Al…" at bounding box center [481, 249] width 962 height 700
type input "120"
type input "40"
type input "41"
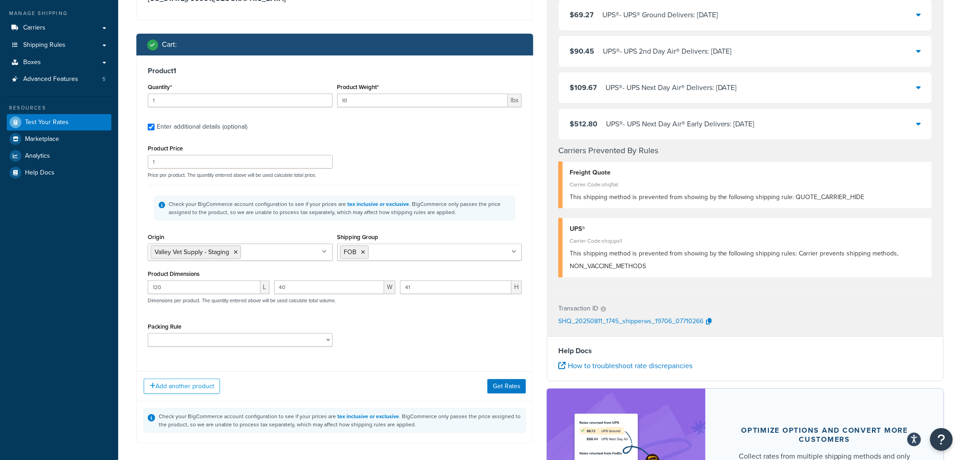
click at [124, 296] on div "Test your rates Reset Rate Results [DATE] 1:45 PM Shipping destination : Edit […" at bounding box center [540, 253] width 844 height 645
click at [121, 343] on div "Test your rates Reset Rate Results [DATE] 1:45 PM Shipping destination : Edit […" at bounding box center [540, 253] width 844 height 645
click at [506, 387] on button "Get Rates" at bounding box center [507, 386] width 39 height 15
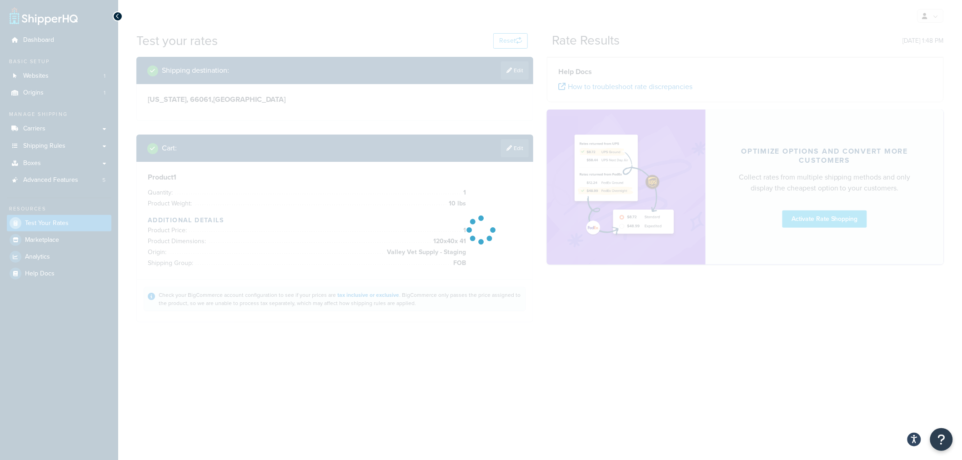
scroll to position [0, 0]
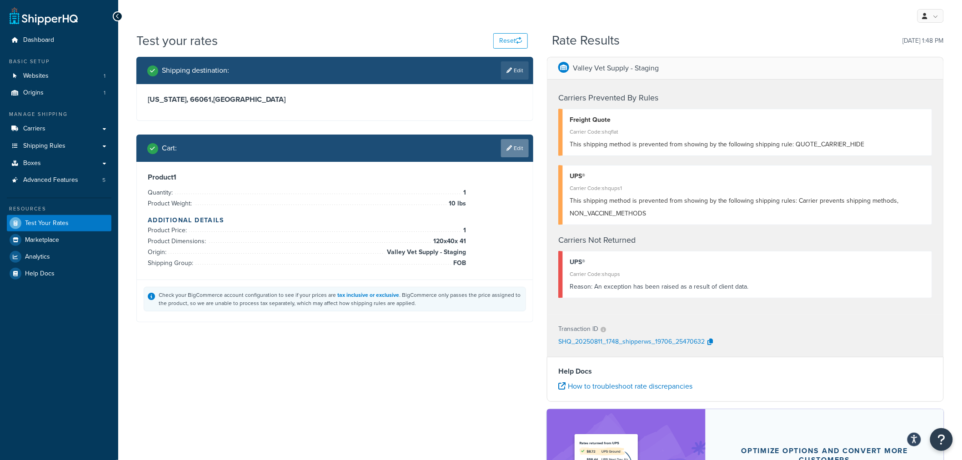
click at [516, 149] on link "Edit" at bounding box center [515, 148] width 28 height 18
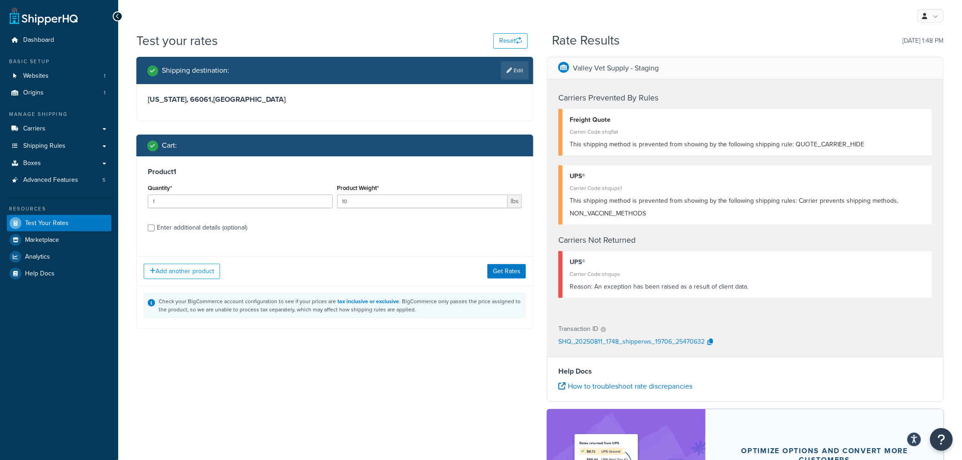
click at [193, 225] on div "Enter additional details (optional)" at bounding box center [202, 228] width 91 height 13
click at [155, 225] on input "Enter additional details (optional)" at bounding box center [151, 228] width 7 height 7
checkbox input "true"
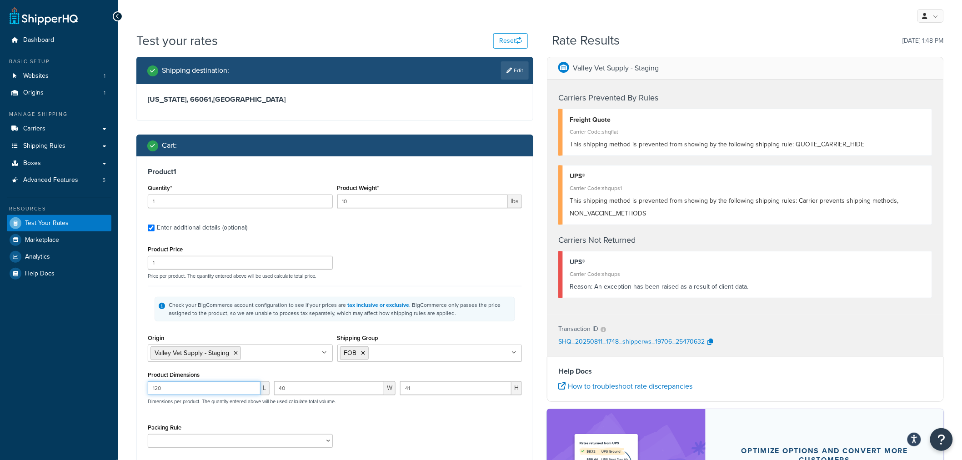
drag, startPoint x: 176, startPoint y: 388, endPoint x: 139, endPoint y: 389, distance: 37.3
click at [139, 389] on div "Product 1 Quantity* 1 Product Weight* 10 lbs Enter additional details (optional…" at bounding box center [335, 310] width 396 height 309
click at [167, 388] on input "120" at bounding box center [204, 389] width 113 height 14
drag, startPoint x: 177, startPoint y: 389, endPoint x: 116, endPoint y: 390, distance: 61.4
click at [116, 390] on div "Dashboard Basic Setup Websites 1 Origins 1 Manage Shipping Carriers Carriers Al…" at bounding box center [481, 309] width 962 height 619
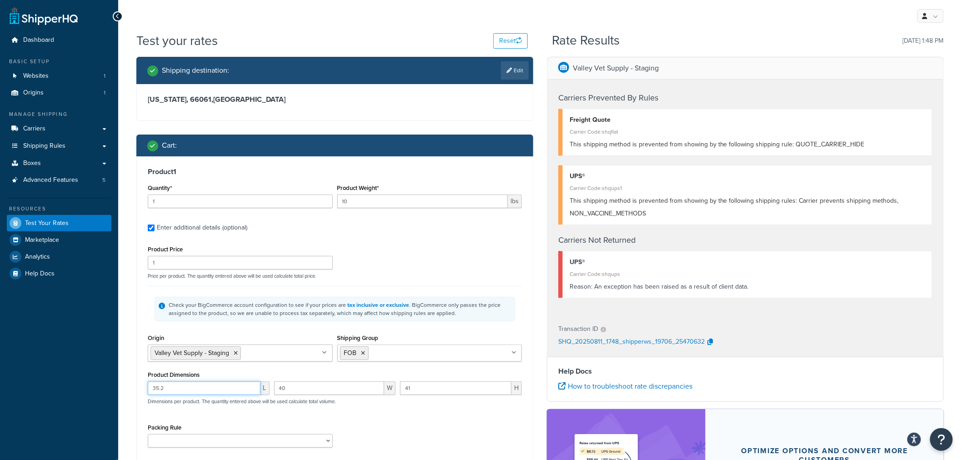
type input "35.2"
type input "18.5"
type input "16.7"
click at [134, 401] on div "Shipping destination : Edit [US_STATE], 66061 , [GEOGRAPHIC_DATA] Cart : Produc…" at bounding box center [335, 308] width 411 height 502
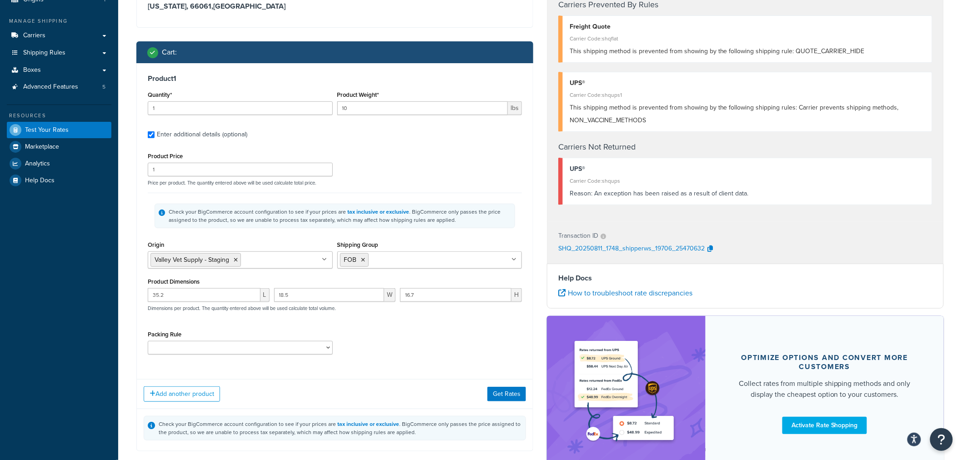
scroll to position [101, 0]
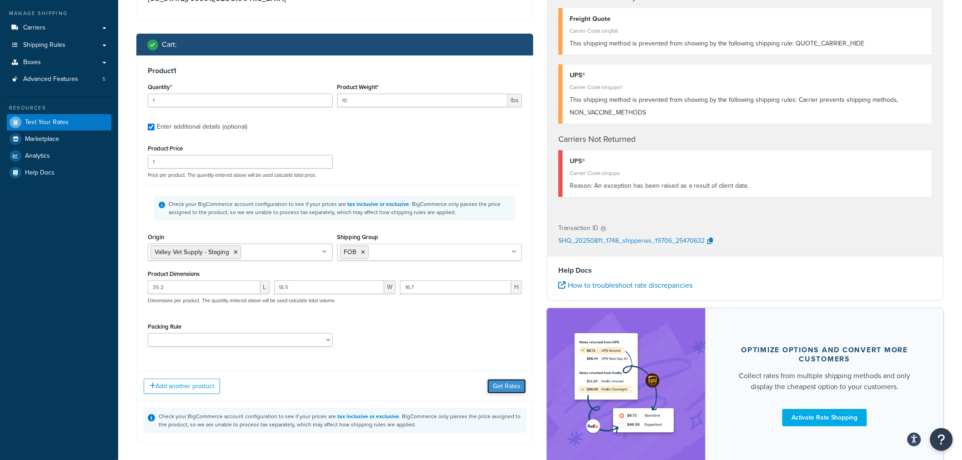
click at [502, 385] on button "Get Rates" at bounding box center [507, 386] width 39 height 15
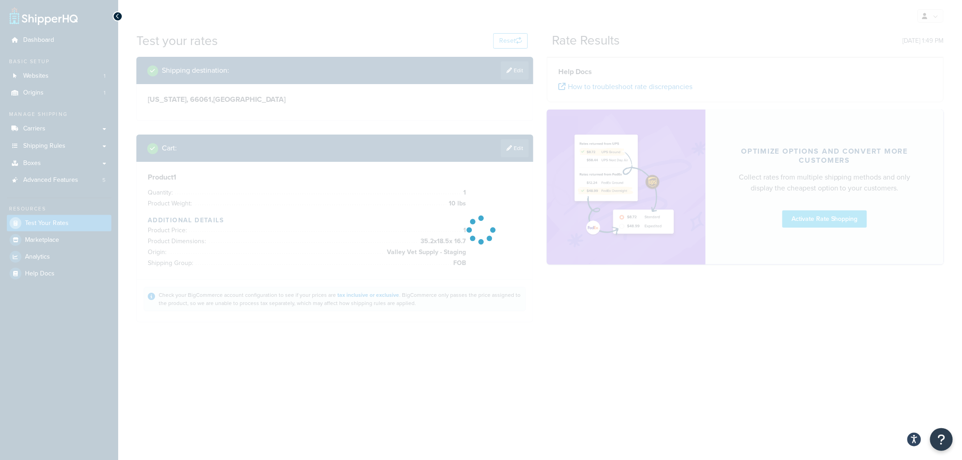
scroll to position [0, 0]
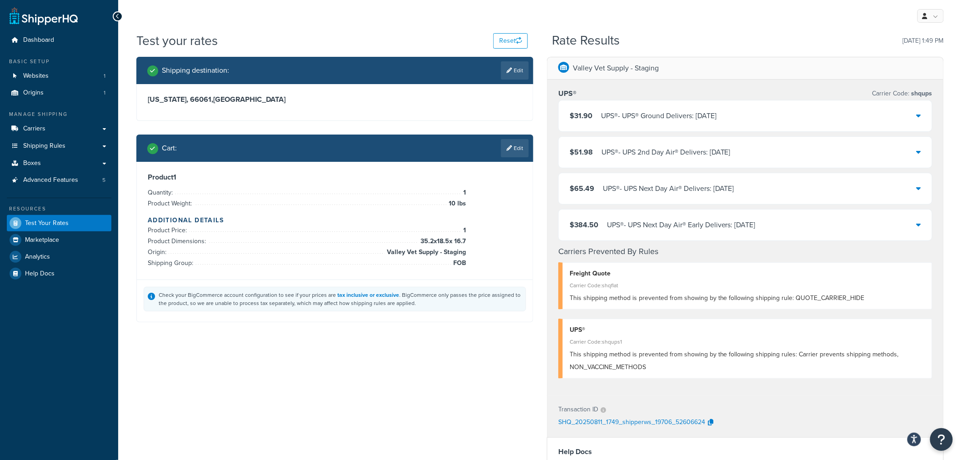
click at [513, 146] on link "Edit" at bounding box center [515, 148] width 28 height 18
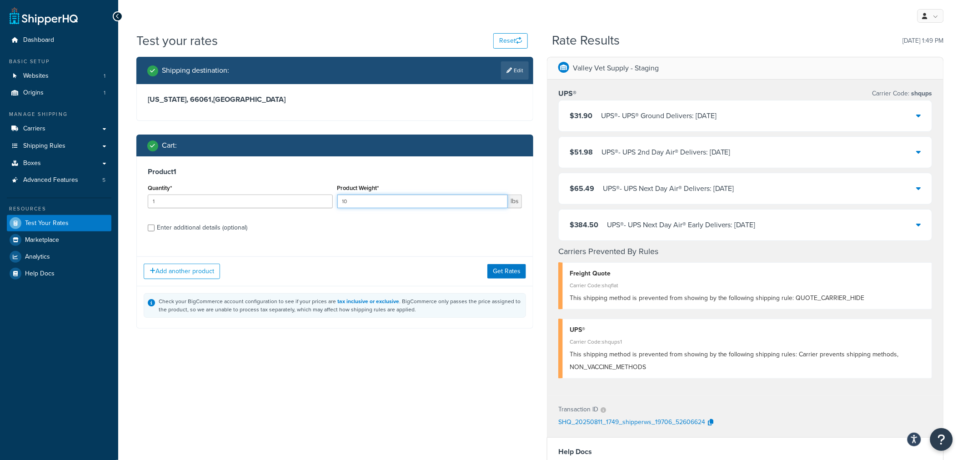
click at [341, 200] on input "10" at bounding box center [423, 202] width 171 height 14
type input "70"
click at [514, 272] on button "Get Rates" at bounding box center [507, 271] width 39 height 15
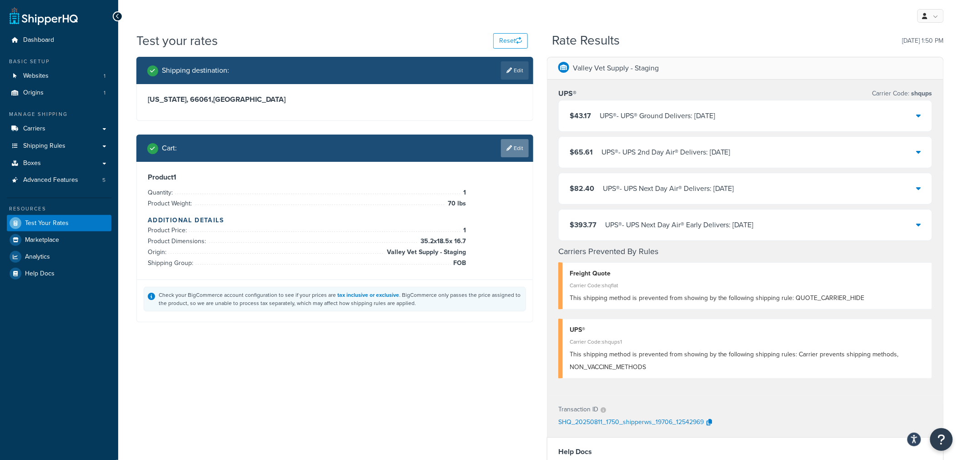
click at [519, 148] on link "Edit" at bounding box center [515, 148] width 28 height 18
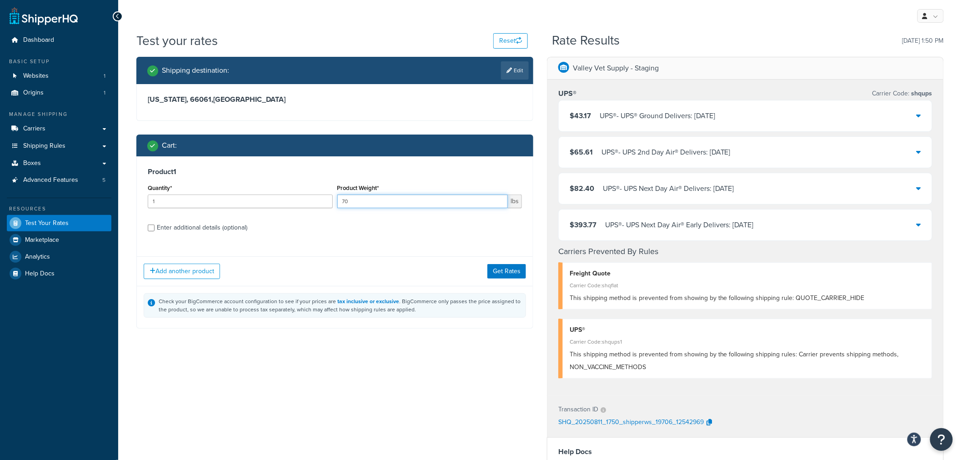
drag, startPoint x: 353, startPoint y: 204, endPoint x: 340, endPoint y: 204, distance: 12.3
click at [340, 204] on input "70" at bounding box center [423, 202] width 171 height 14
type input "46"
click at [212, 231] on div "Enter additional details (optional)" at bounding box center [202, 228] width 91 height 13
click at [155, 231] on input "Enter additional details (optional)" at bounding box center [151, 228] width 7 height 7
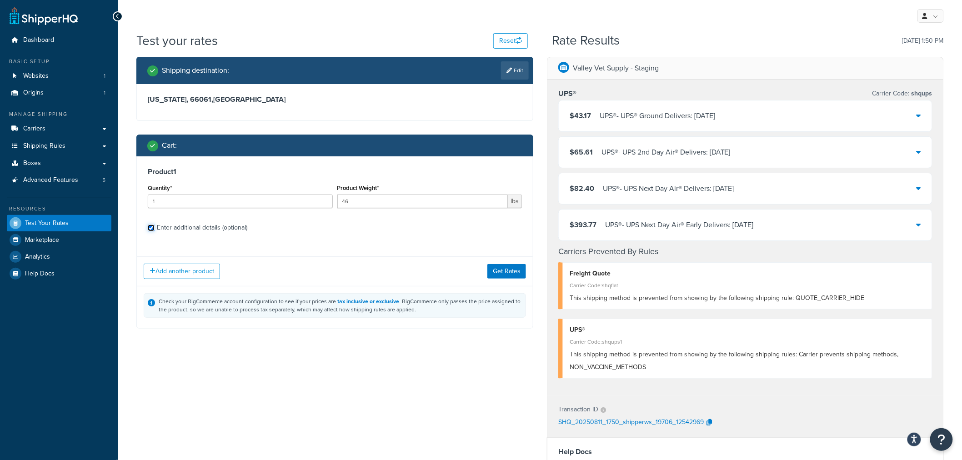
checkbox input "true"
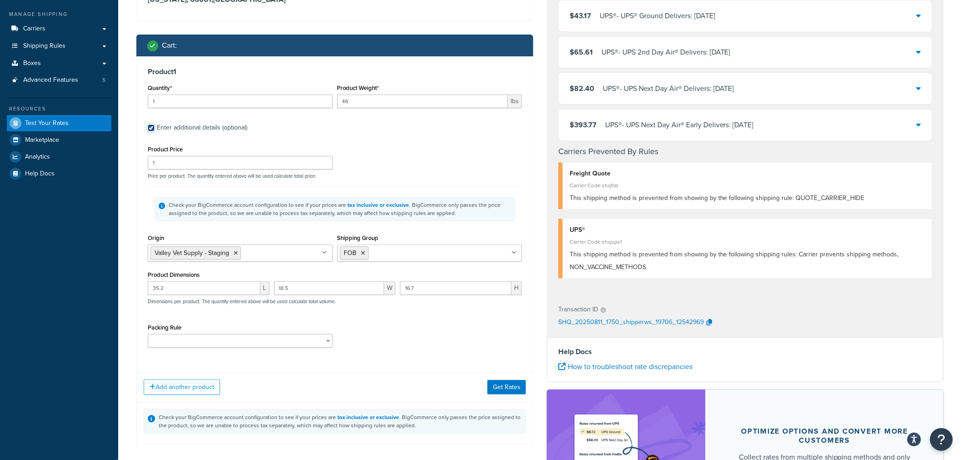
scroll to position [101, 0]
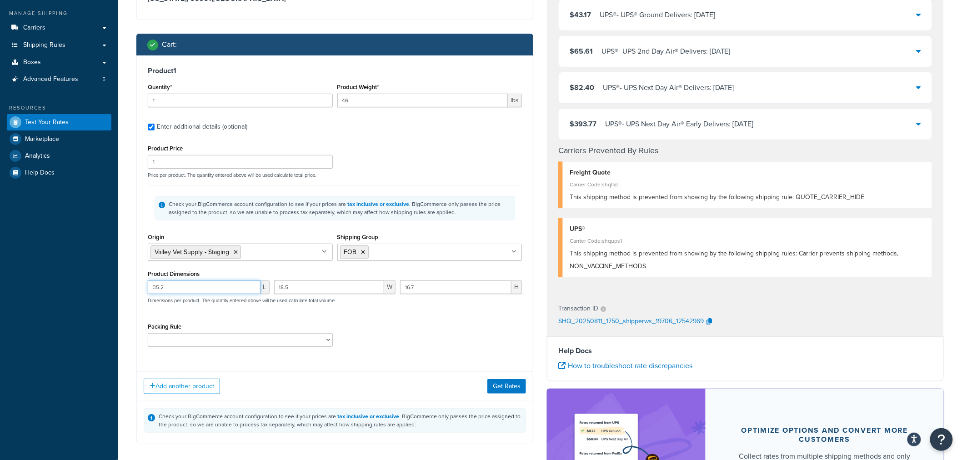
drag, startPoint x: 173, startPoint y: 288, endPoint x: 126, endPoint y: 289, distance: 47.8
click at [126, 289] on div "Test your rates Reset Rate Results [DATE] 1:50 PM Shipping destination : Edit […" at bounding box center [540, 253] width 844 height 645
type input "49"
type input "21"
type input "6"
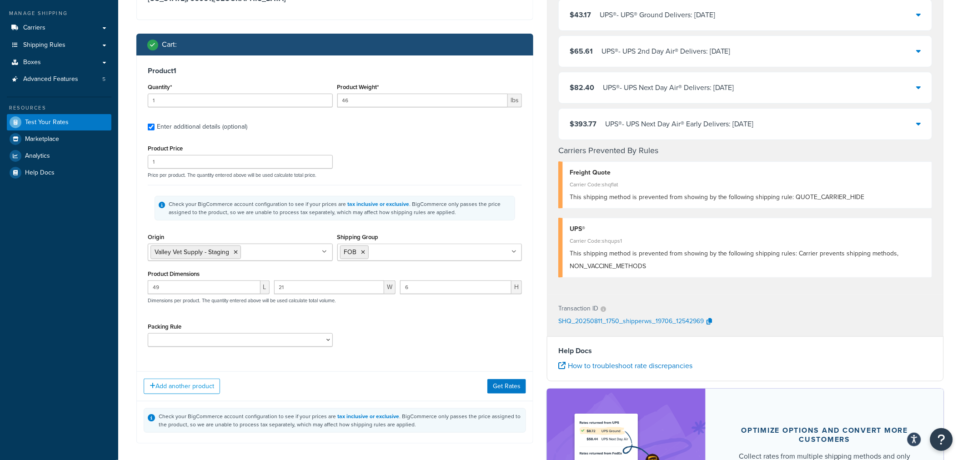
click at [448, 312] on div "49 L 21 W 6 H Dimensions per product. The quantity entered above will be used c…" at bounding box center [335, 297] width 379 height 33
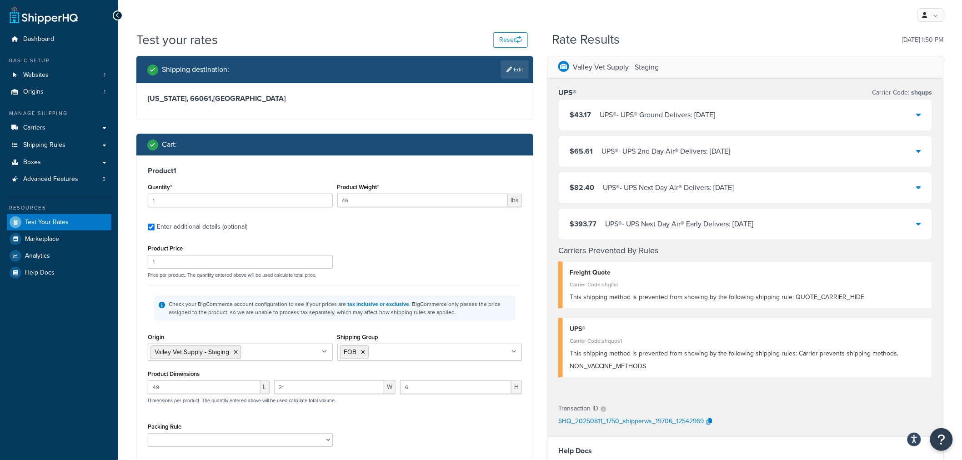
scroll to position [0, 0]
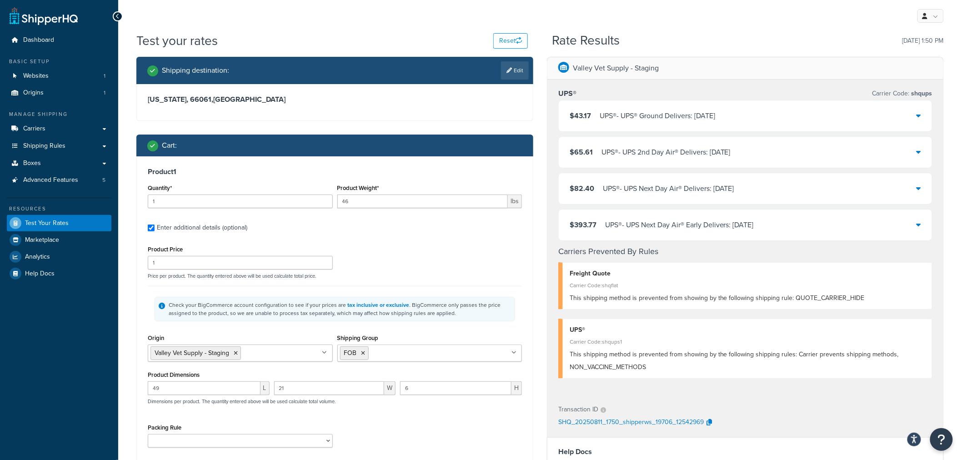
click at [920, 116] on icon at bounding box center [919, 115] width 5 height 7
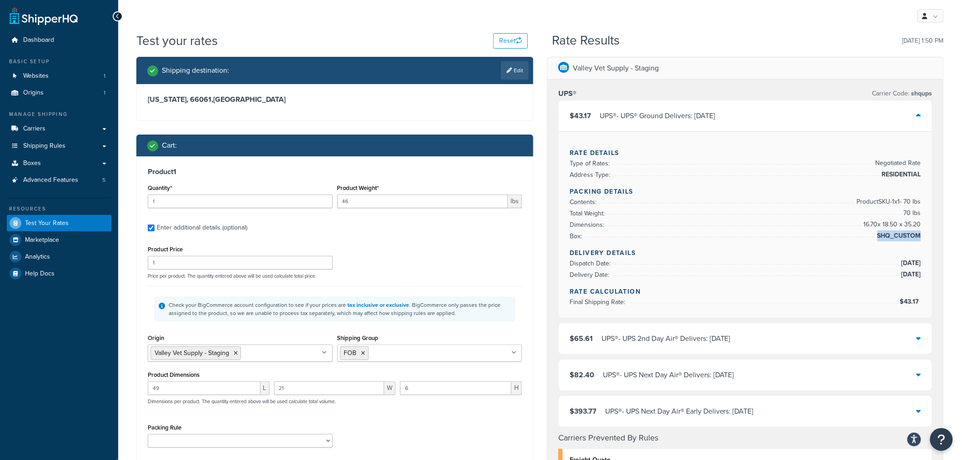
drag, startPoint x: 878, startPoint y: 232, endPoint x: 920, endPoint y: 234, distance: 41.9
click at [920, 234] on span "SHQ_CUSTOM" at bounding box center [899, 236] width 46 height 11
copy span "SHQ_CUSTOM"
click at [546, 267] on div "Valley Vet Supply - Staging UPS® Carrier Code: shqups $43.17 UPS® - UPS® Ground…" at bounding box center [745, 449] width 411 height 784
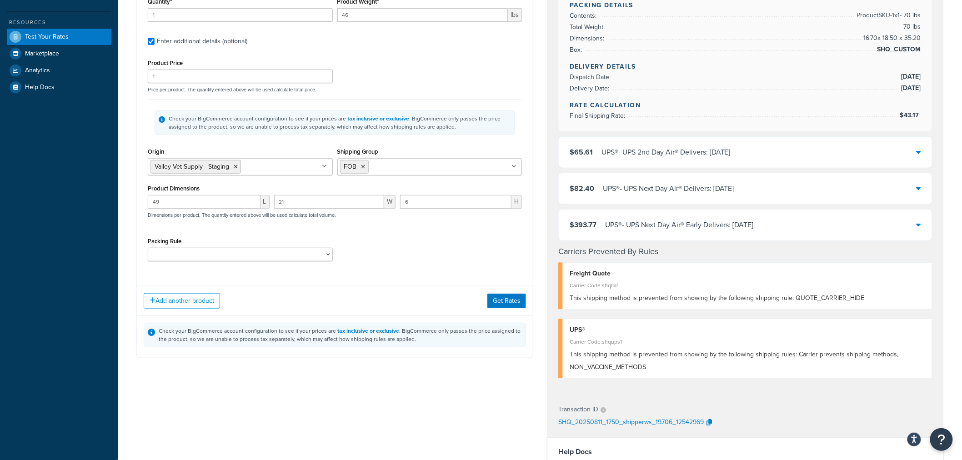
scroll to position [202, 0]
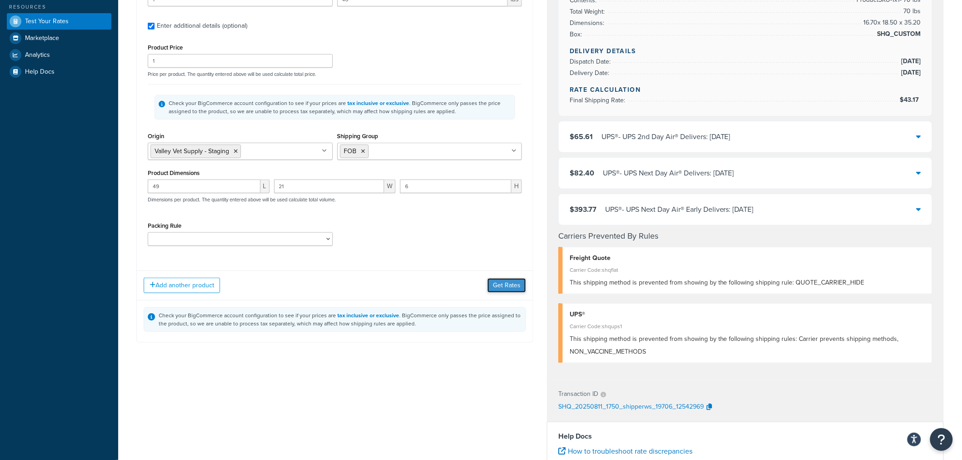
click at [510, 281] on button "Get Rates" at bounding box center [507, 285] width 39 height 15
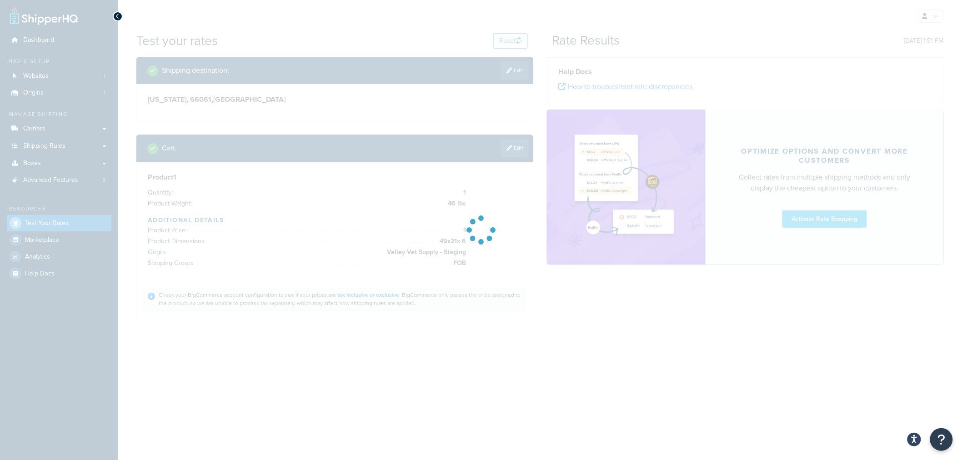
scroll to position [0, 0]
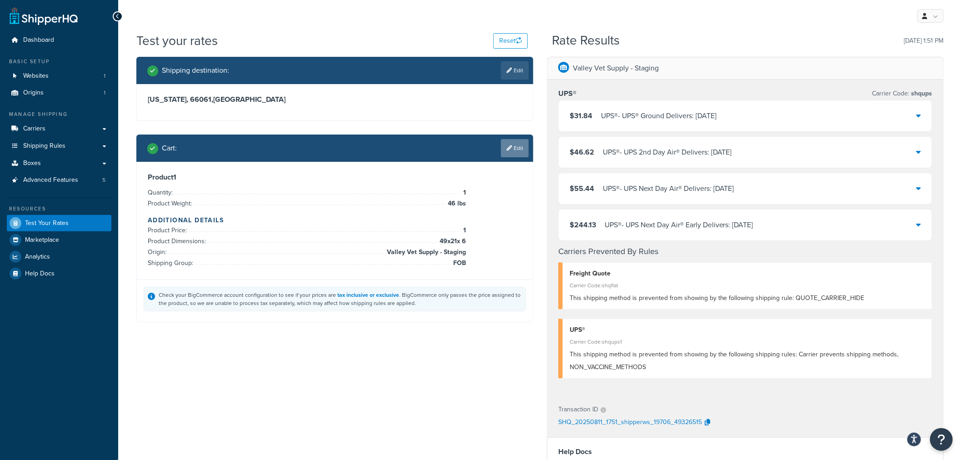
click at [523, 149] on link "Edit" at bounding box center [515, 148] width 28 height 18
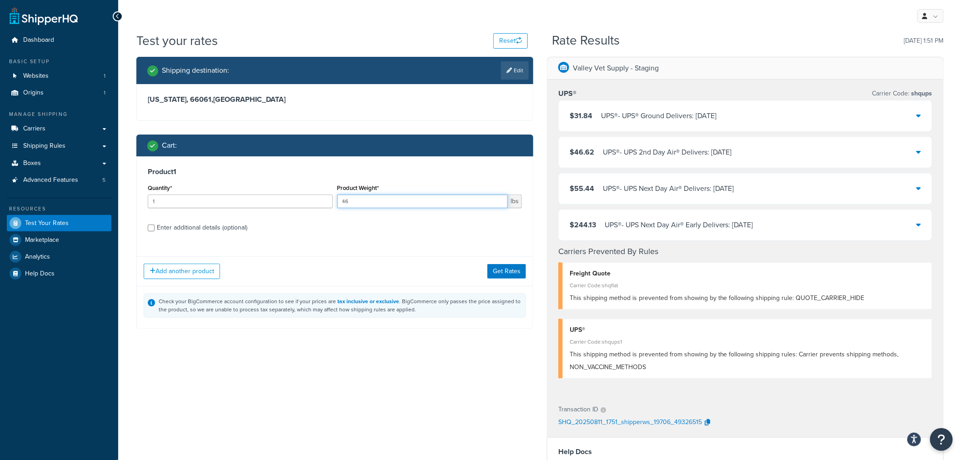
drag, startPoint x: 352, startPoint y: 201, endPoint x: 338, endPoint y: 202, distance: 13.7
click at [338, 202] on input "46" at bounding box center [423, 202] width 171 height 14
type input "90"
click at [502, 268] on button "Get Rates" at bounding box center [507, 271] width 39 height 15
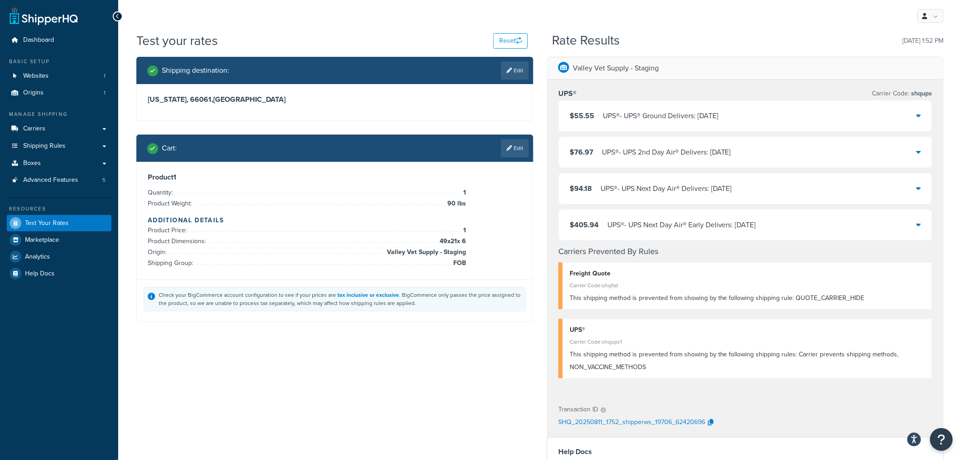
click at [921, 115] on icon at bounding box center [919, 115] width 5 height 7
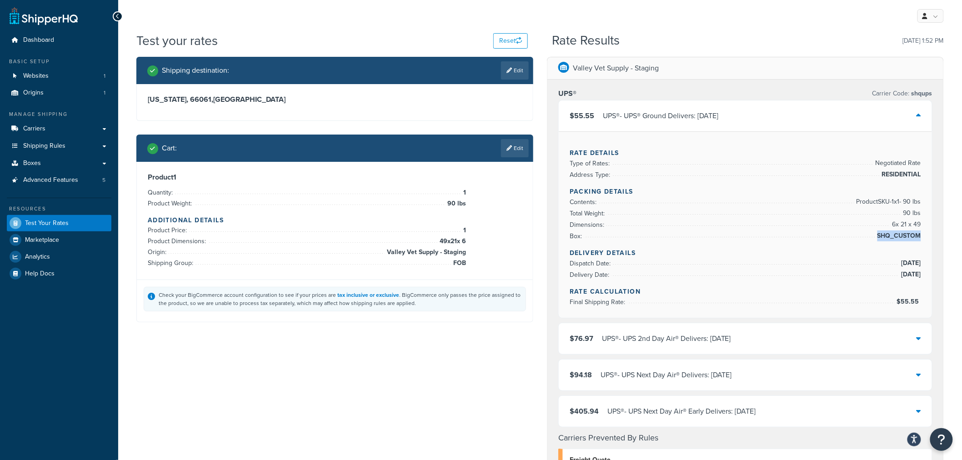
drag, startPoint x: 878, startPoint y: 234, endPoint x: 921, endPoint y: 231, distance: 42.8
click at [921, 231] on span "SHQ_CUSTOM" at bounding box center [899, 236] width 46 height 11
copy span "SHQ_CUSTOM"
click at [520, 148] on link "Edit" at bounding box center [515, 148] width 28 height 18
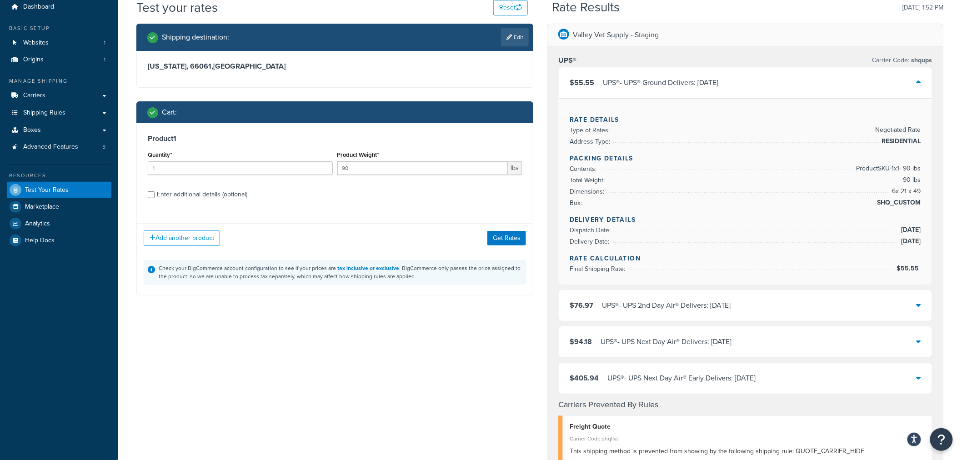
scroll to position [50, 0]
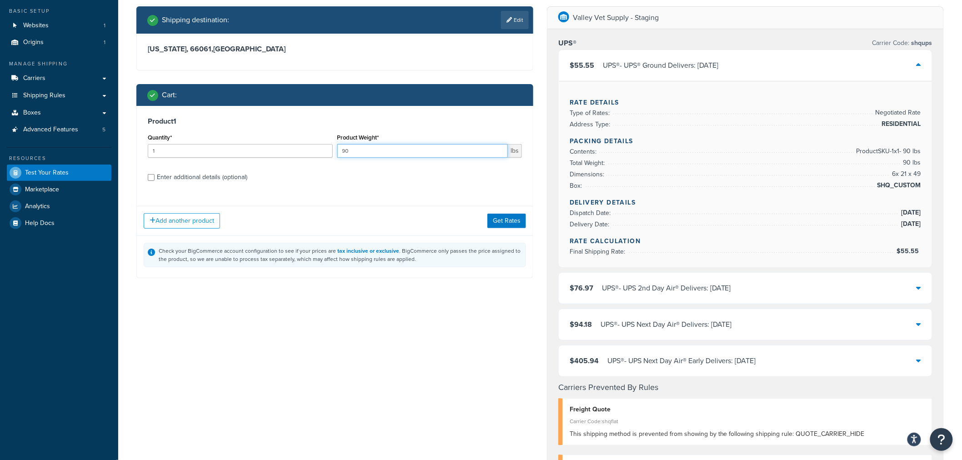
drag, startPoint x: 352, startPoint y: 152, endPoint x: 329, endPoint y: 151, distance: 22.3
click at [329, 151] on div "Quantity* 1 Product Weight* 90 lbs" at bounding box center [335, 147] width 379 height 33
type input "16"
click at [207, 175] on div "Enter additional details (optional)" at bounding box center [202, 177] width 91 height 13
click at [155, 175] on input "Enter additional details (optional)" at bounding box center [151, 177] width 7 height 7
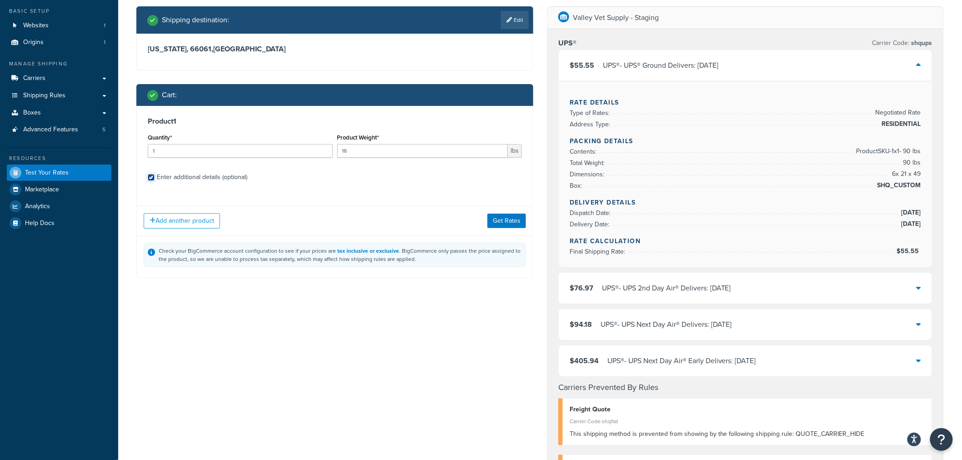
checkbox input "true"
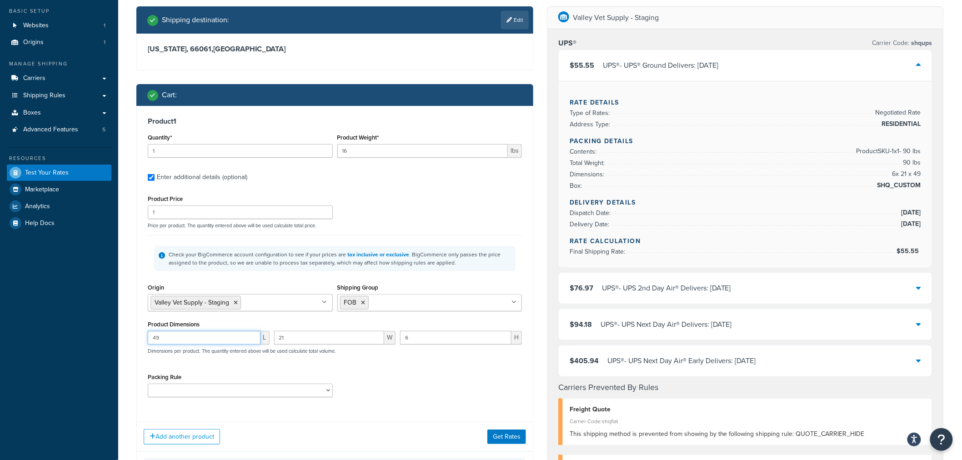
drag, startPoint x: 174, startPoint y: 338, endPoint x: 115, endPoint y: 339, distance: 59.6
click at [116, 339] on div "Dashboard Basic Setup Websites 1 Origins 1 Manage Shipping Carriers Carriers Al…" at bounding box center [481, 393] width 962 height 886
type input "35"
type input "28"
type input "23"
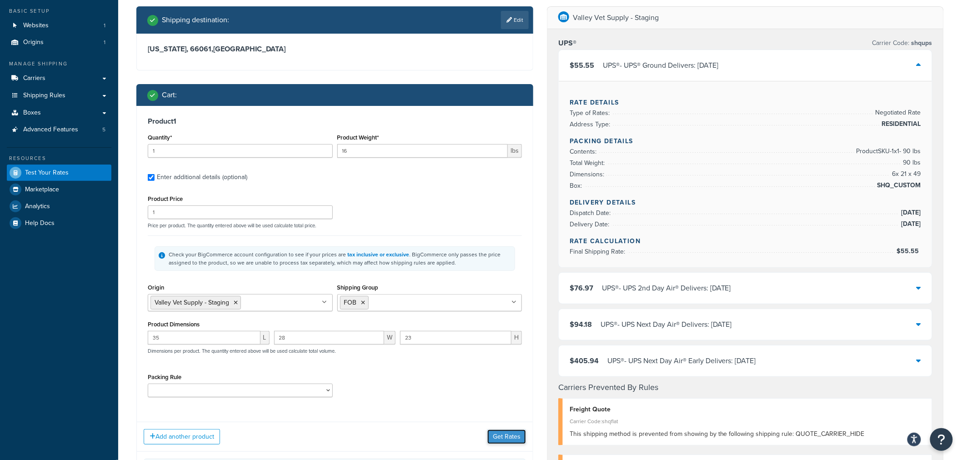
click at [512, 434] on button "Get Rates" at bounding box center [507, 437] width 39 height 15
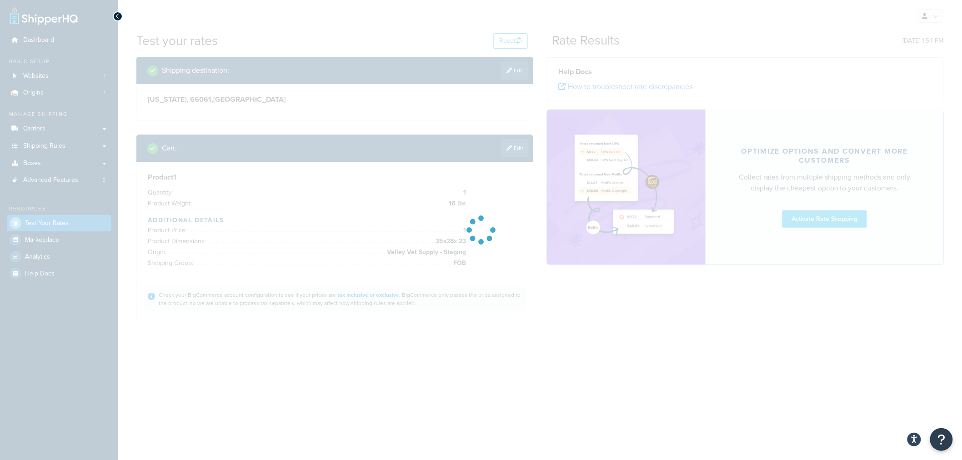
scroll to position [0, 0]
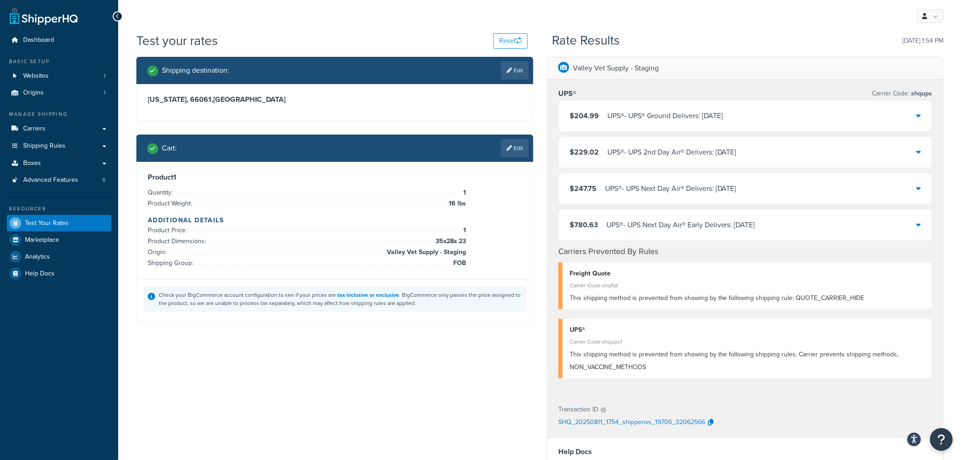
click at [918, 114] on icon at bounding box center [919, 115] width 5 height 7
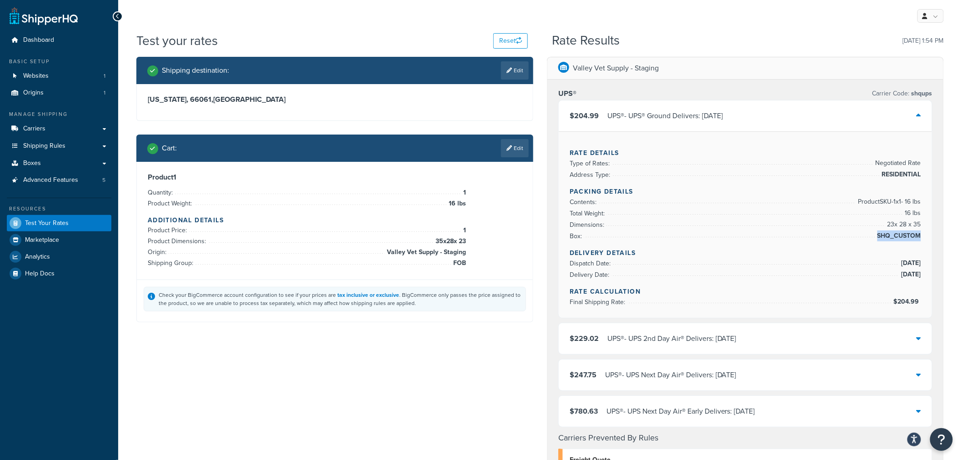
drag, startPoint x: 879, startPoint y: 234, endPoint x: 921, endPoint y: 232, distance: 42.3
click at [921, 232] on span "SHQ_CUSTOM" at bounding box center [899, 236] width 46 height 11
copy span "SHQ_CUSTOM"
click at [513, 154] on link "Edit" at bounding box center [515, 148] width 28 height 18
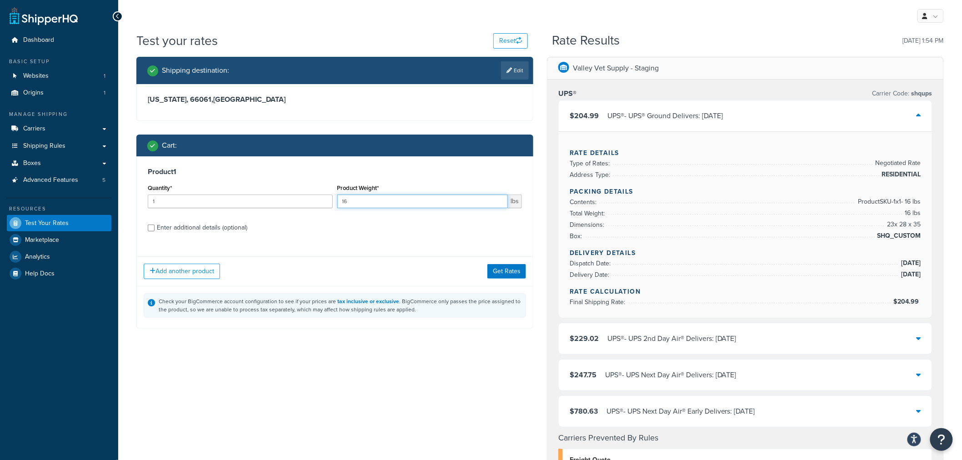
drag, startPoint x: 360, startPoint y: 199, endPoint x: 312, endPoint y: 202, distance: 47.4
click at [312, 202] on div "Quantity* 1 Product Weight* 16 lbs" at bounding box center [335, 198] width 379 height 33
type input "117"
click at [509, 271] on button "Get Rates" at bounding box center [507, 271] width 39 height 15
